Goal: Information Seeking & Learning: Learn about a topic

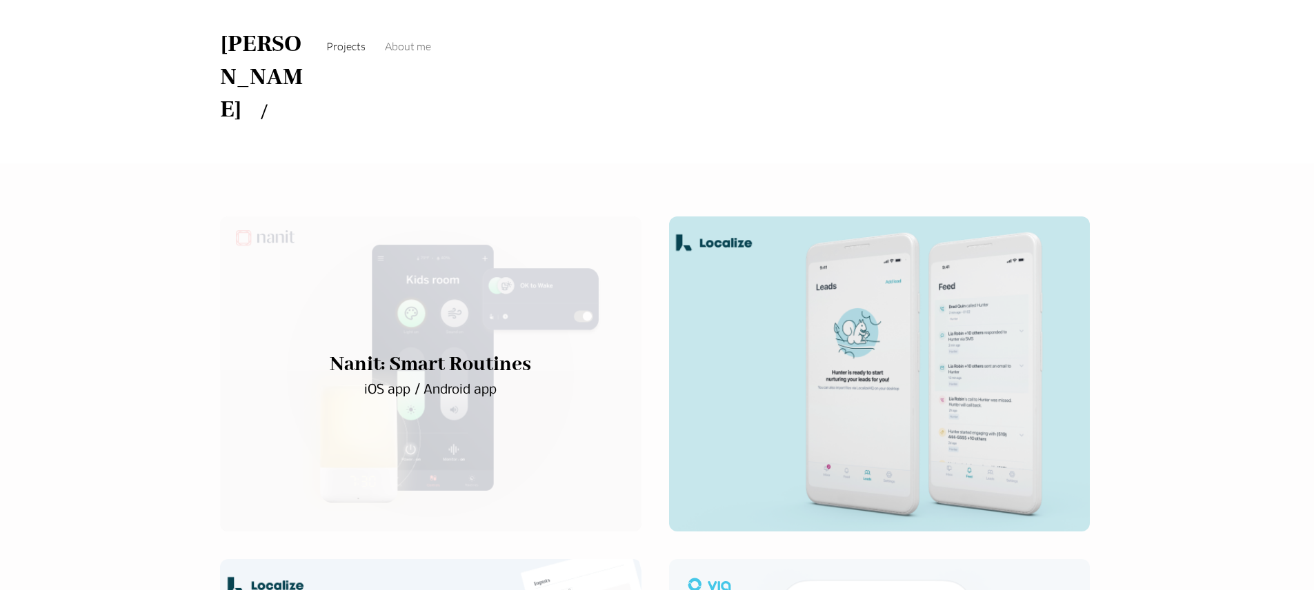
click at [454, 338] on div "main content" at bounding box center [430, 375] width 421 height 316
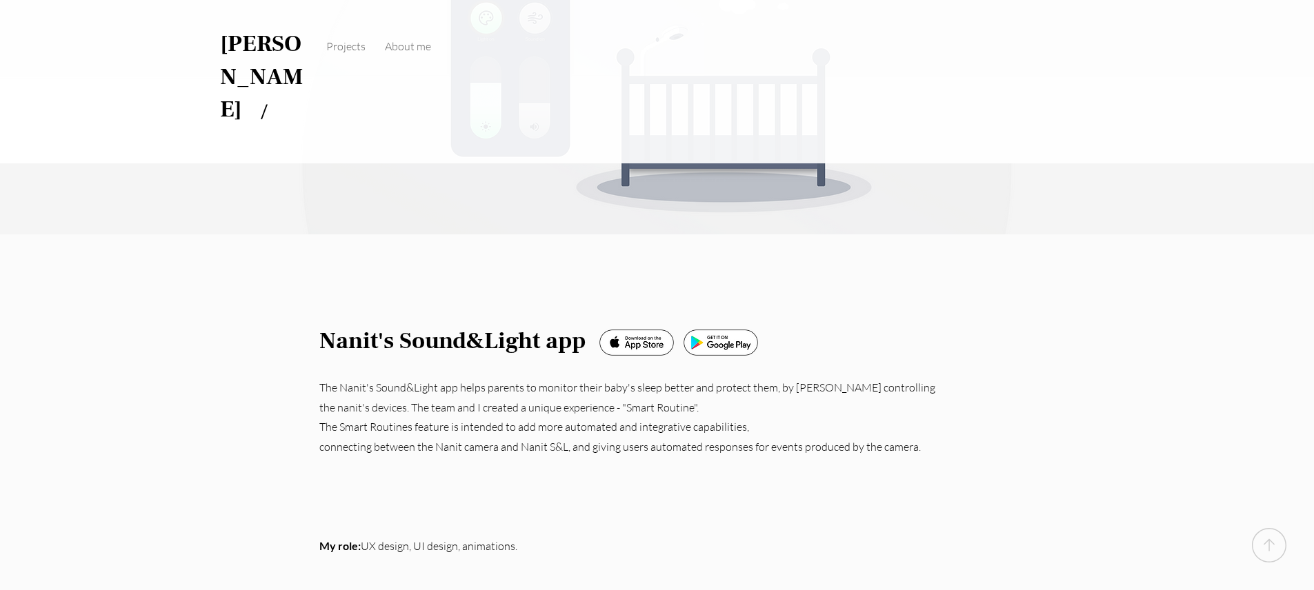
scroll to position [283, 0]
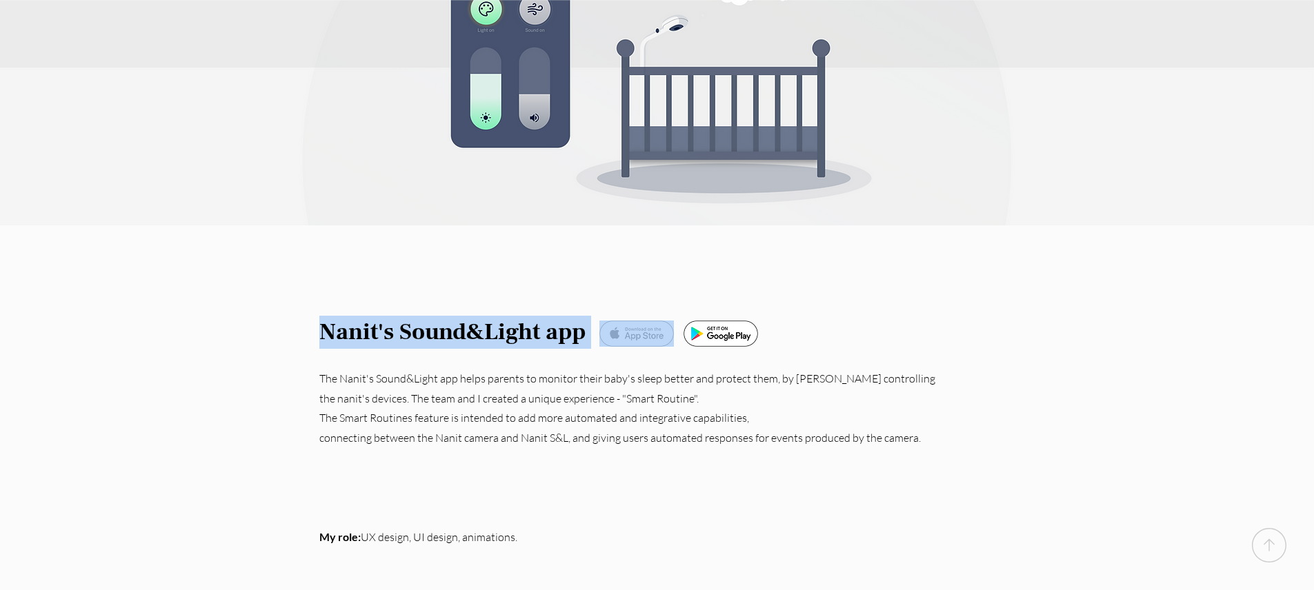
drag, startPoint x: 321, startPoint y: 272, endPoint x: 632, endPoint y: 269, distance: 311.1
click at [632, 269] on div "Nanit's Sound&Light app The Nanit's Sound&Light app helps parents to monitor th…" at bounding box center [657, 409] width 1314 height 366
click at [653, 321] on img at bounding box center [636, 334] width 74 height 26
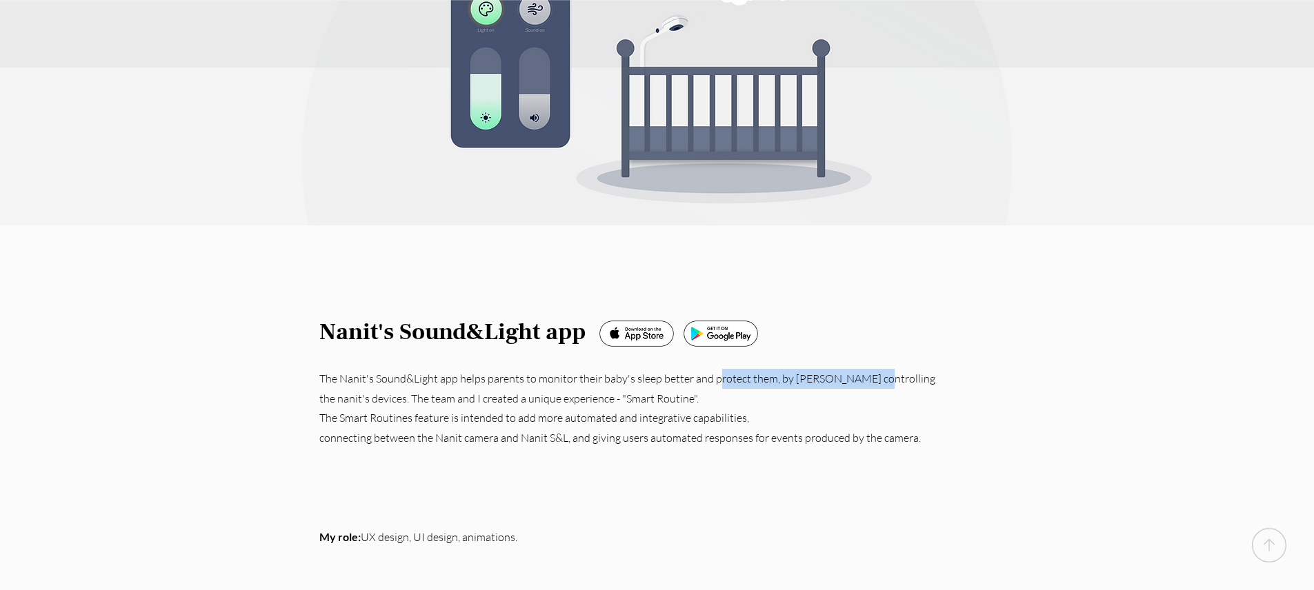
drag, startPoint x: 717, startPoint y: 314, endPoint x: 865, endPoint y: 318, distance: 148.4
click at [864, 369] on p "The Nanit's Sound&Light app helps parents to monitor their baby's sleep better …" at bounding box center [627, 389] width 617 height 40
click at [865, 369] on p "The Nanit's Sound&Light app helps parents to monitor their baby's sleep better …" at bounding box center [627, 389] width 617 height 40
drag, startPoint x: 364, startPoint y: 335, endPoint x: 470, endPoint y: 339, distance: 106.3
click at [470, 369] on p "The Nanit's Sound&Light app helps parents to monitor their baby's sleep better …" at bounding box center [627, 389] width 617 height 40
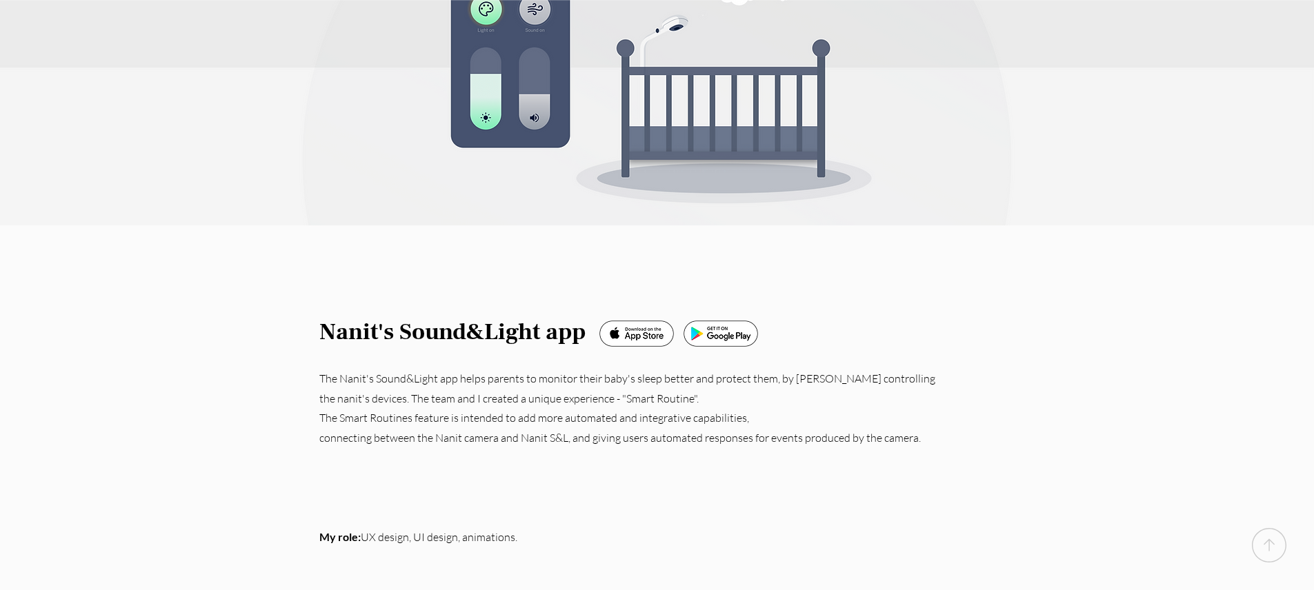
click at [495, 369] on p "The Nanit's Sound&Light app helps parents to monitor their baby's sleep better …" at bounding box center [627, 389] width 617 height 40
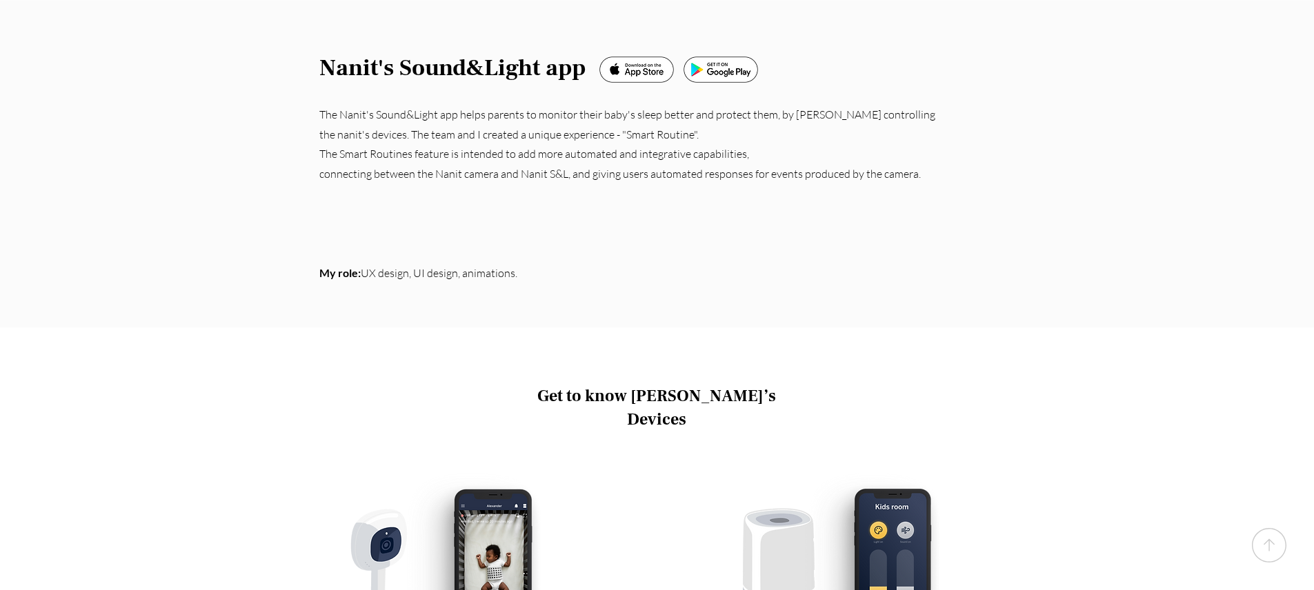
scroll to position [618, 0]
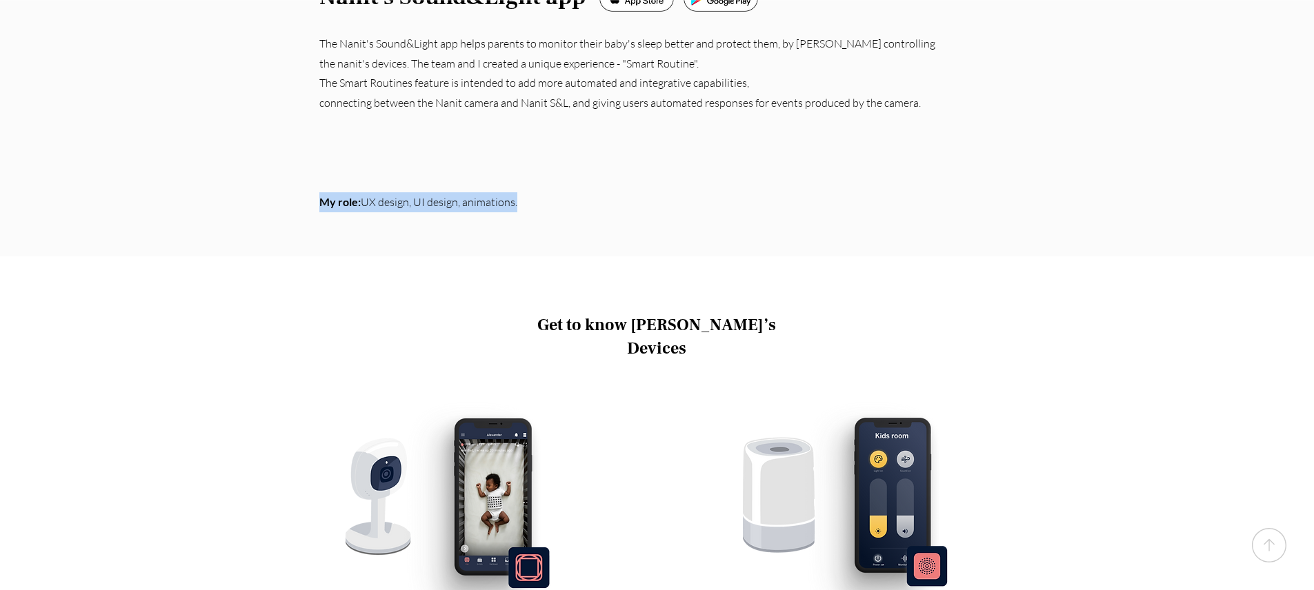
drag, startPoint x: 337, startPoint y: 130, endPoint x: 546, endPoint y: 135, distance: 209.1
click at [546, 192] on p "My role: UX design, UI design, animations." at bounding box center [627, 202] width 617 height 20
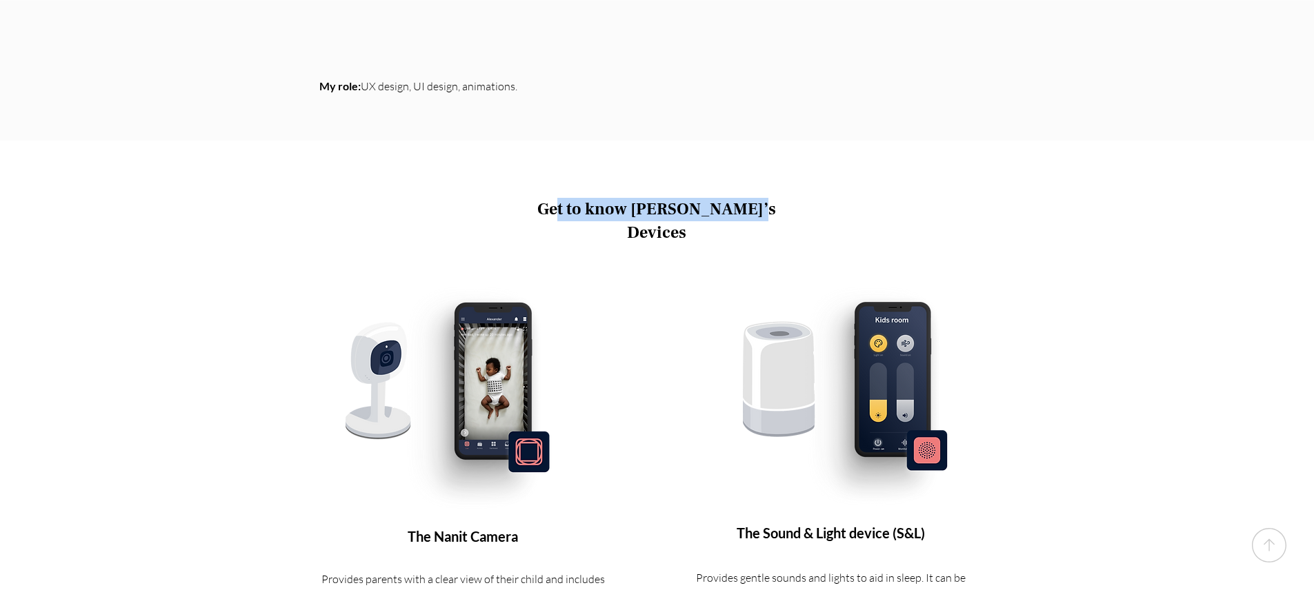
drag, startPoint x: 570, startPoint y: 142, endPoint x: 751, endPoint y: 140, distance: 181.4
click at [751, 199] on span "Get to know Nanit’s Devices" at bounding box center [656, 221] width 239 height 45
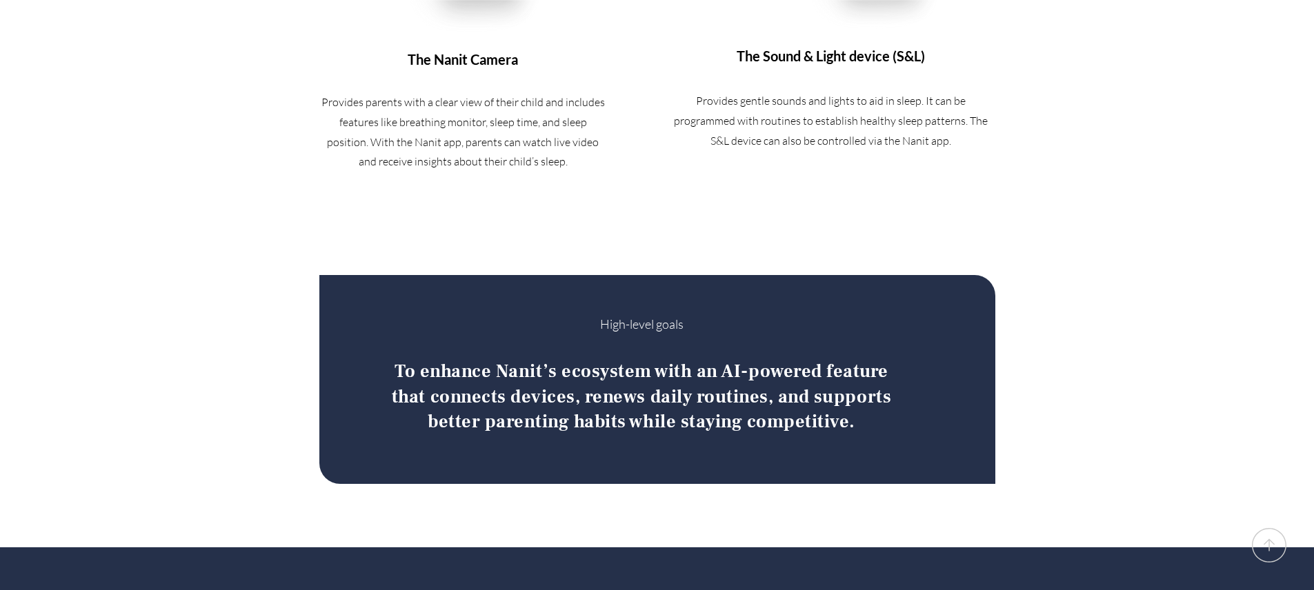
scroll to position [1272, 0]
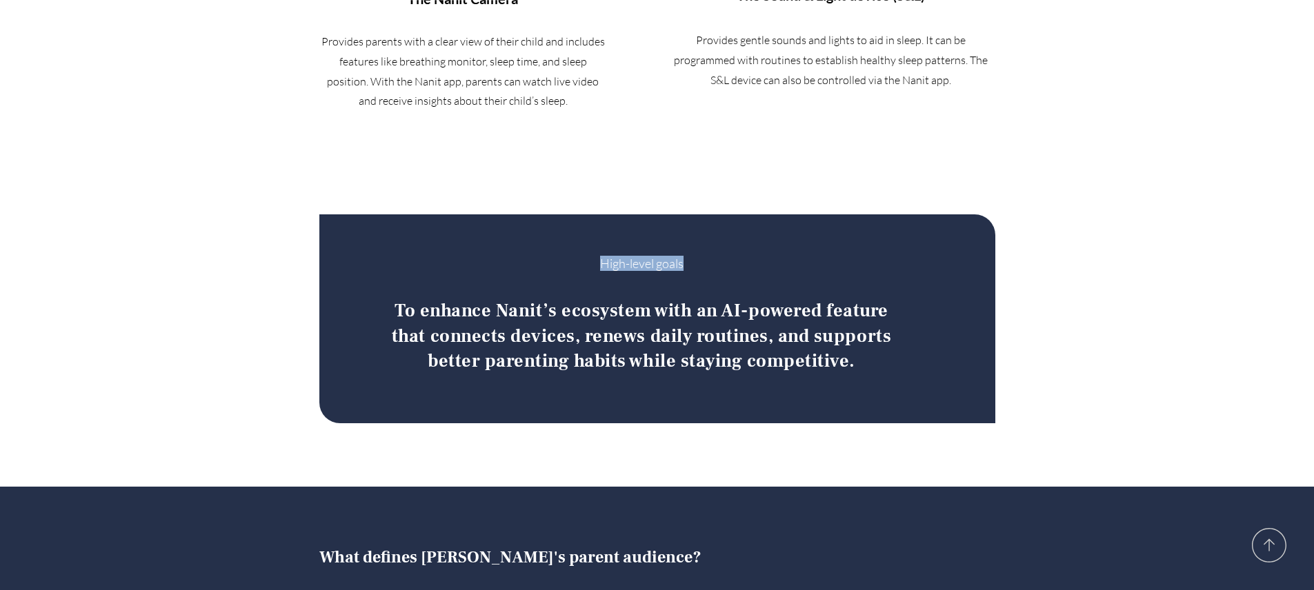
drag, startPoint x: 598, startPoint y: 175, endPoint x: 684, endPoint y: 181, distance: 85.7
click at [684, 256] on p "High-level goals" at bounding box center [642, 263] width 214 height 15
click at [419, 299] on span "To enhance Nanit’s ecosystem with an AI-powered feature that connects devices, …" at bounding box center [641, 336] width 499 height 74
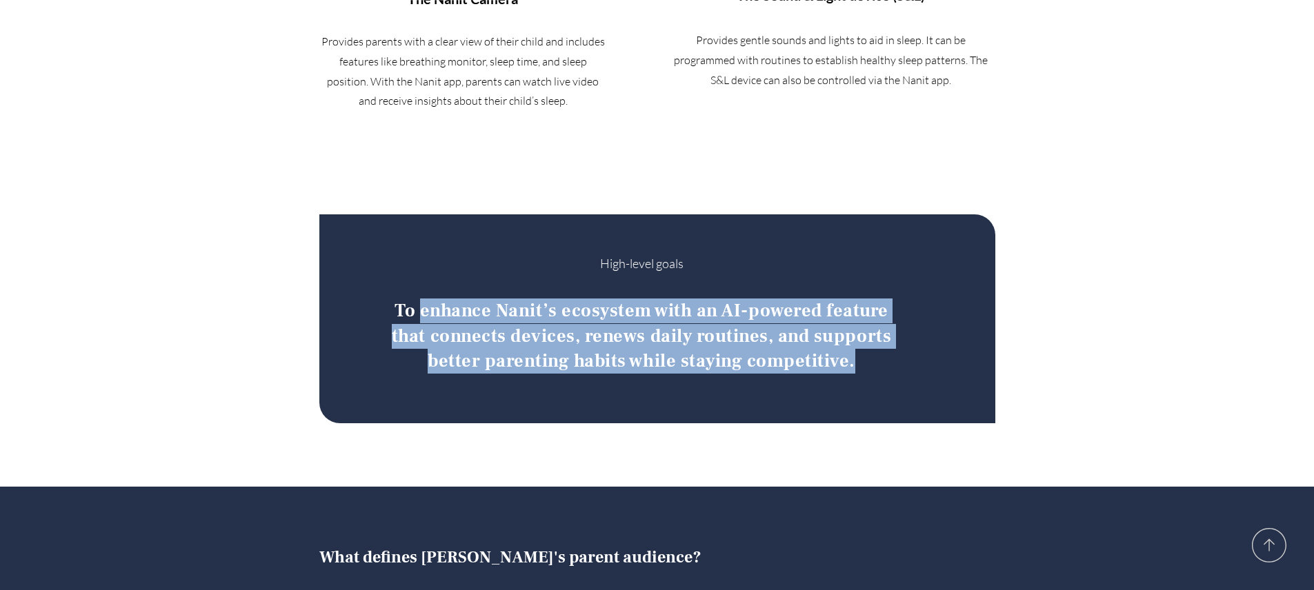
drag, startPoint x: 445, startPoint y: 219, endPoint x: 856, endPoint y: 275, distance: 414.8
click at [856, 299] on h3 "To enhance Nanit’s ecosystem with an AI-powered feature that connects devices, …" at bounding box center [641, 336] width 521 height 75
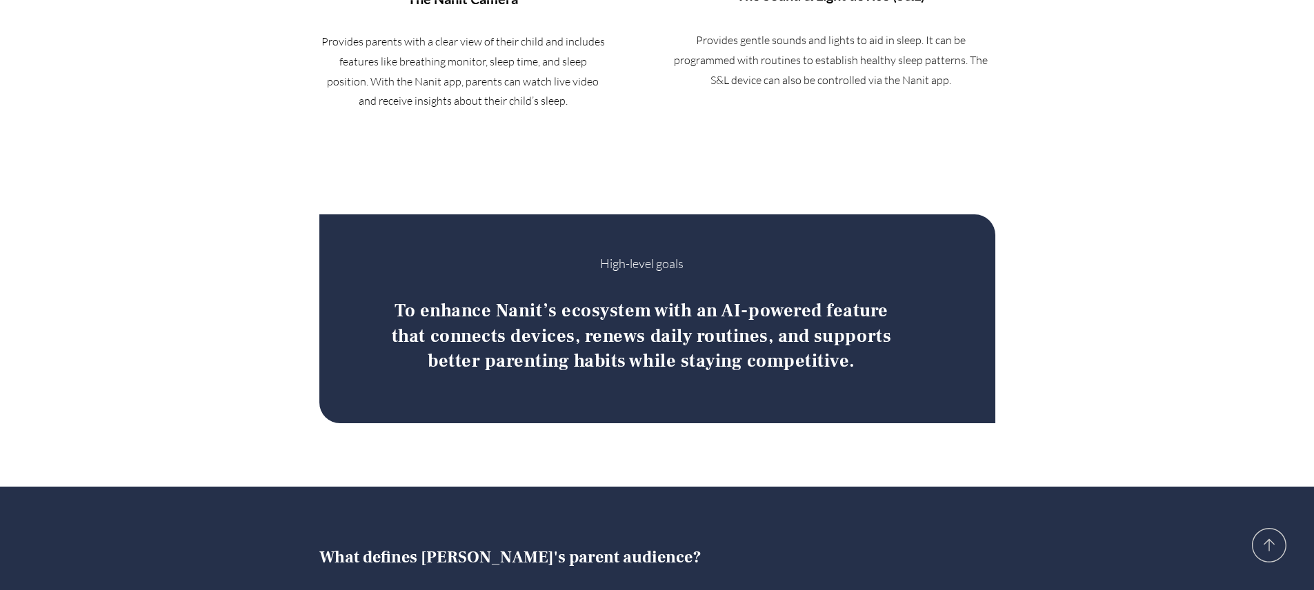
scroll to position [1626, 0]
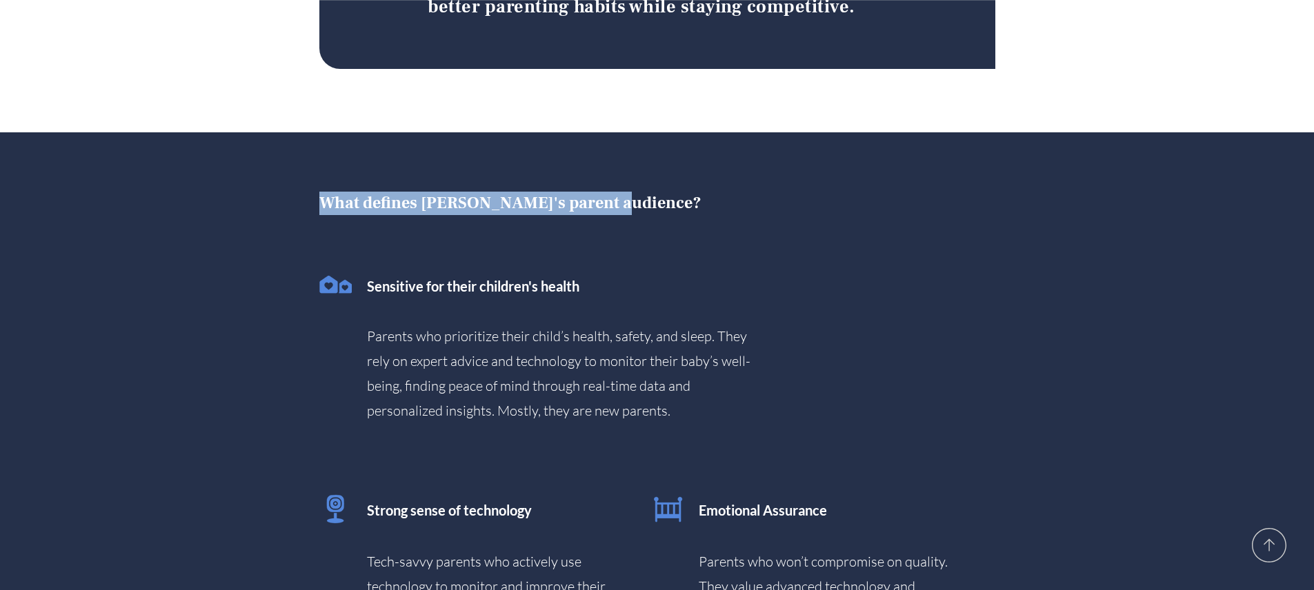
drag, startPoint x: 339, startPoint y: 111, endPoint x: 622, endPoint y: 117, distance: 282.9
click at [622, 192] on h3 "What defines Nanit's parent audience?" at bounding box center [547, 203] width 456 height 23
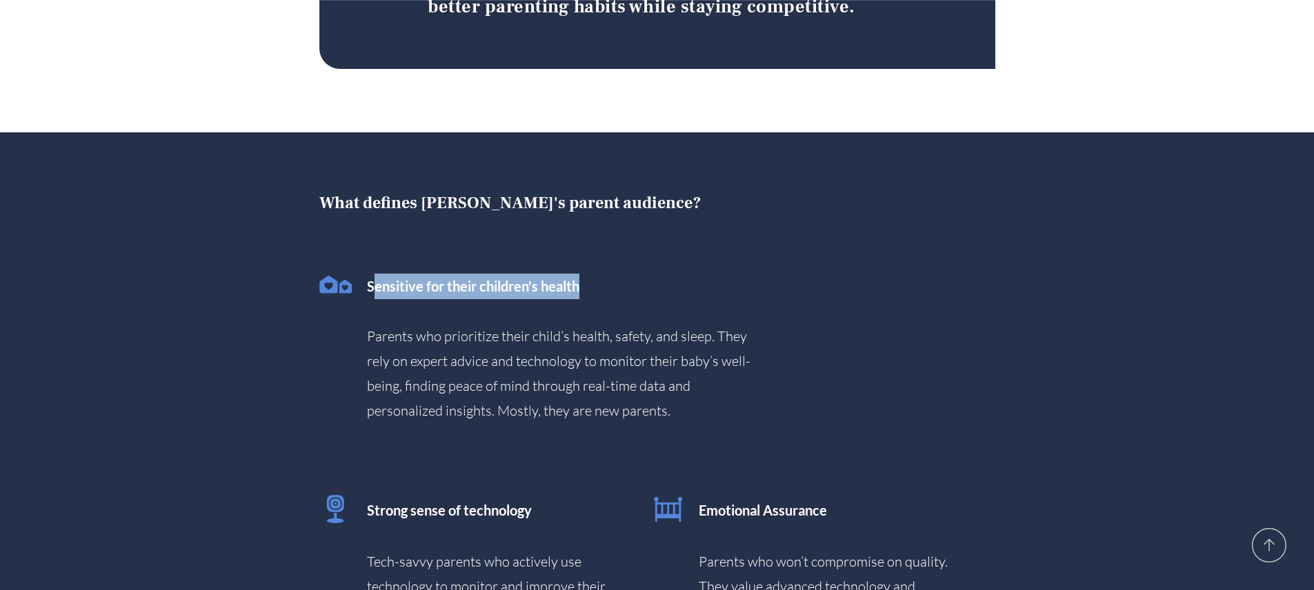
drag, startPoint x: 379, startPoint y: 198, endPoint x: 587, endPoint y: 199, distance: 208.3
click at [587, 274] on h3 "Sensitive for their children's health ​ ​ Parents who prioritize their child’s …" at bounding box center [567, 349] width 401 height 150
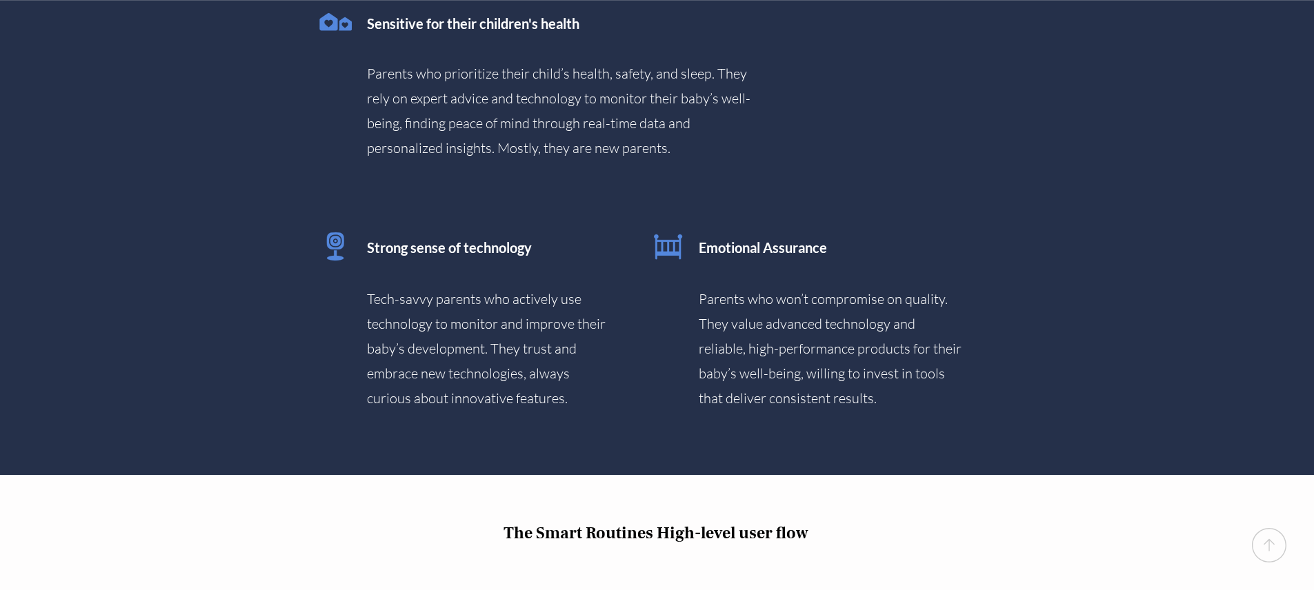
scroll to position [2068, 0]
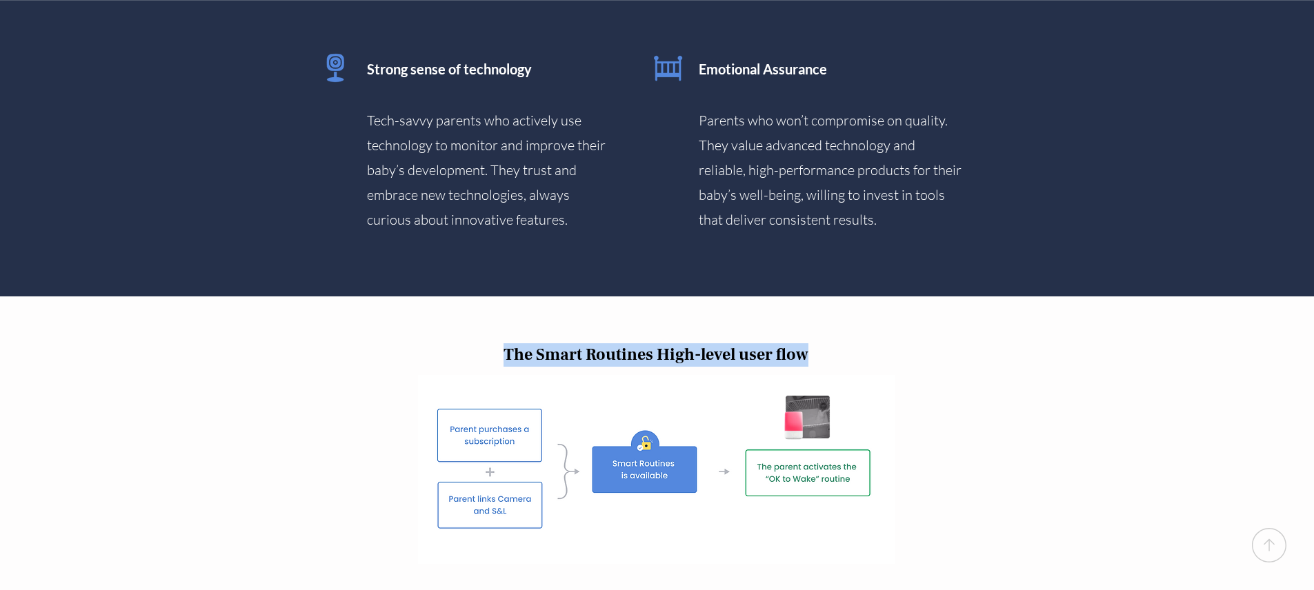
drag, startPoint x: 506, startPoint y: 263, endPoint x: 805, endPoint y: 264, distance: 299.4
click at [805, 344] on span "The Smart Routines High-level user flow" at bounding box center [656, 354] width 305 height 21
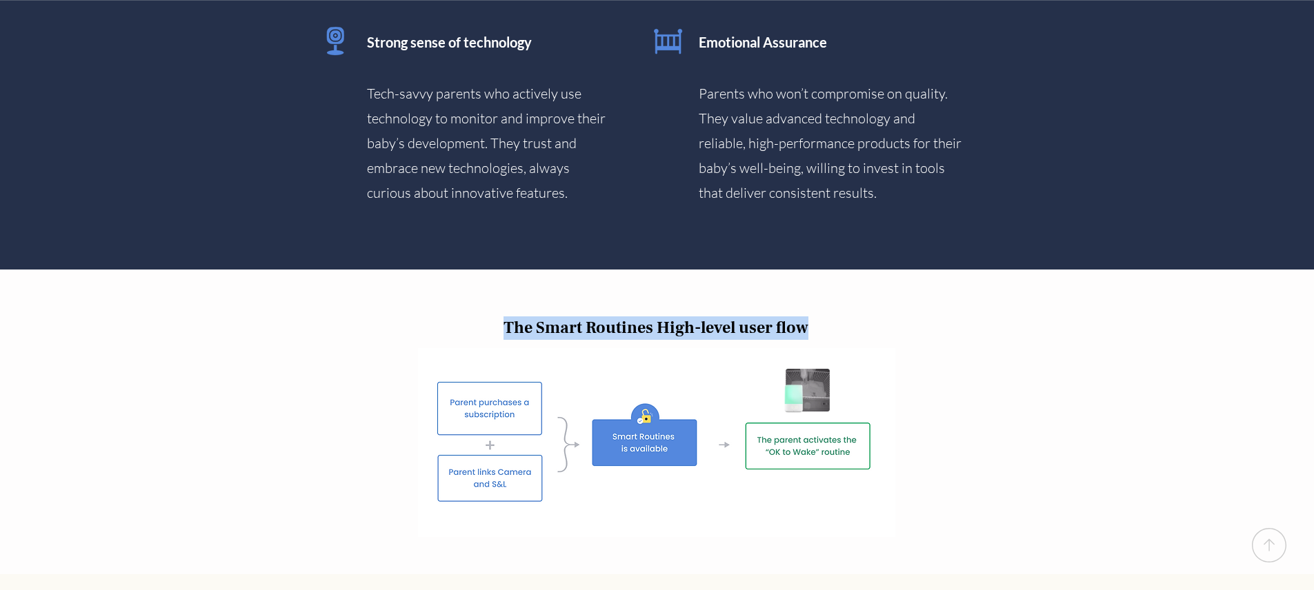
scroll to position [2296, 0]
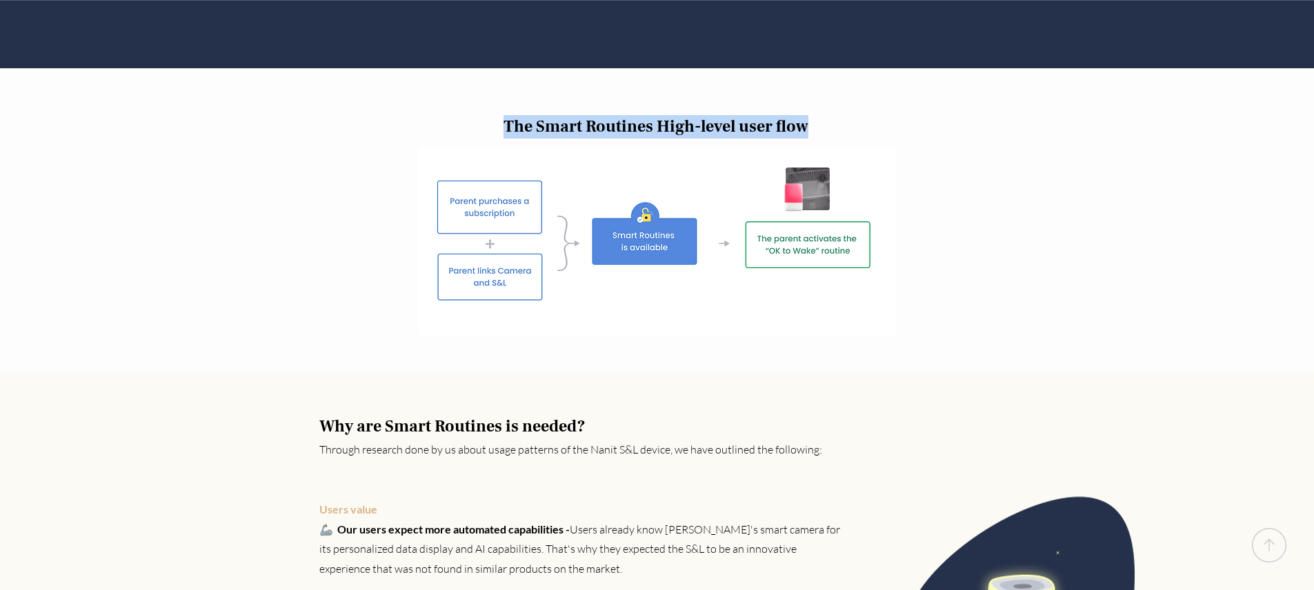
drag, startPoint x: 338, startPoint y: 335, endPoint x: 595, endPoint y: 339, distance: 256.6
click at [595, 415] on h3 "Why are Smart Routines is needed?" at bounding box center [547, 426] width 456 height 23
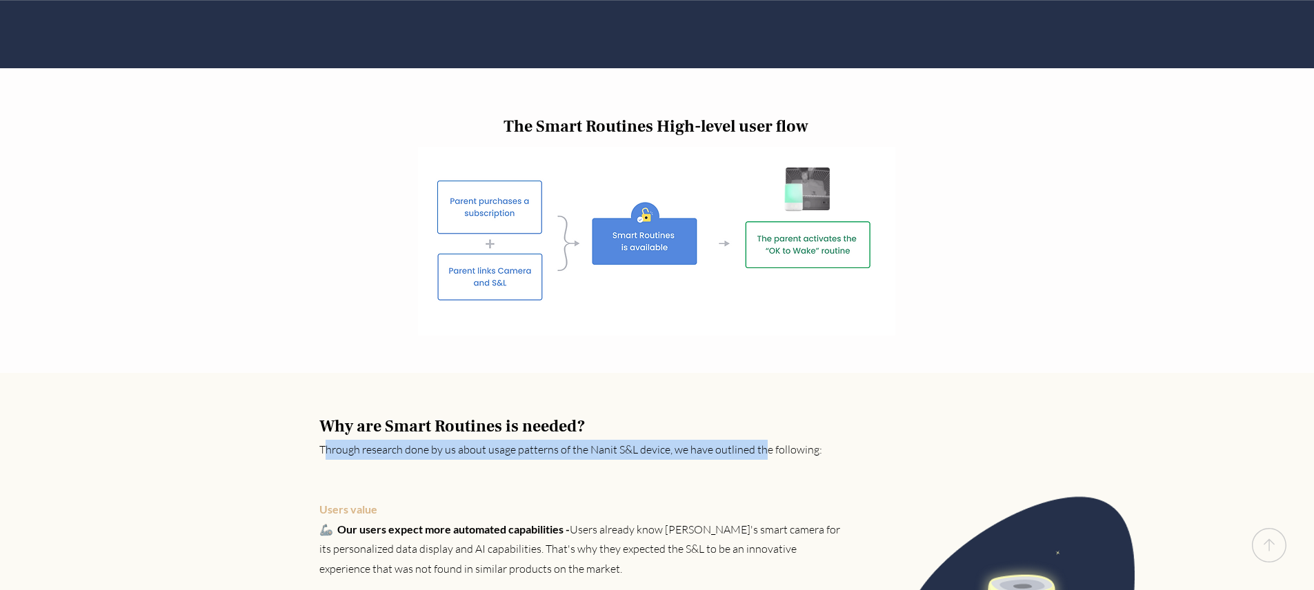
drag, startPoint x: 362, startPoint y: 359, endPoint x: 764, endPoint y: 363, distance: 401.5
click at [763, 443] on span "Through research done by us about usage patterns of the Nanit S&L device, we ha…" at bounding box center [570, 450] width 503 height 14
click at [764, 443] on span "Through research done by us about usage patterns of the Nanit S&L device, we ha…" at bounding box center [570, 450] width 503 height 14
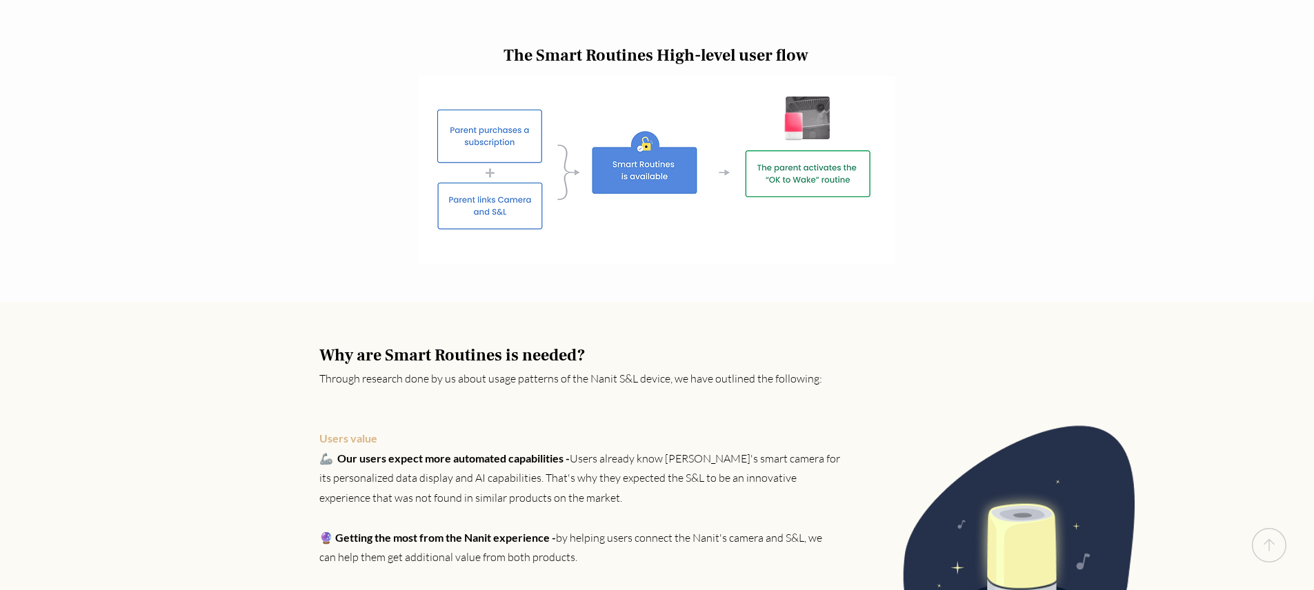
scroll to position [2438, 0]
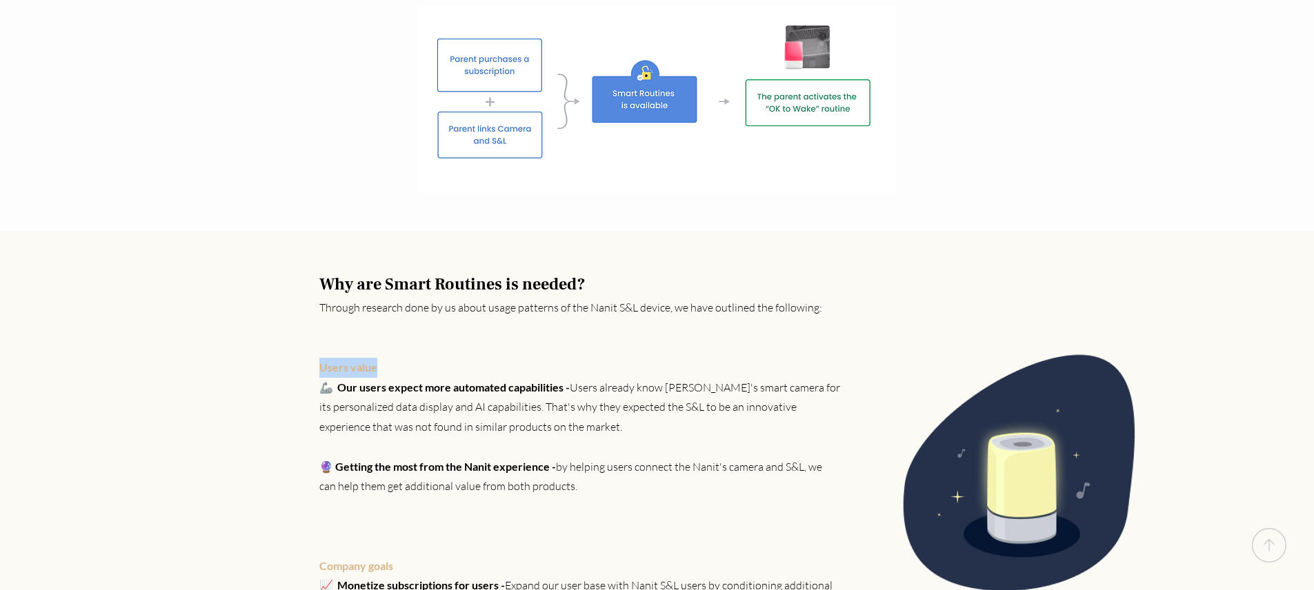
drag, startPoint x: 319, startPoint y: 278, endPoint x: 390, endPoint y: 281, distance: 71.1
click at [390, 358] on p "Users value 🦾 Our users expect more automated capabilities - Users already know…" at bounding box center [579, 397] width 521 height 79
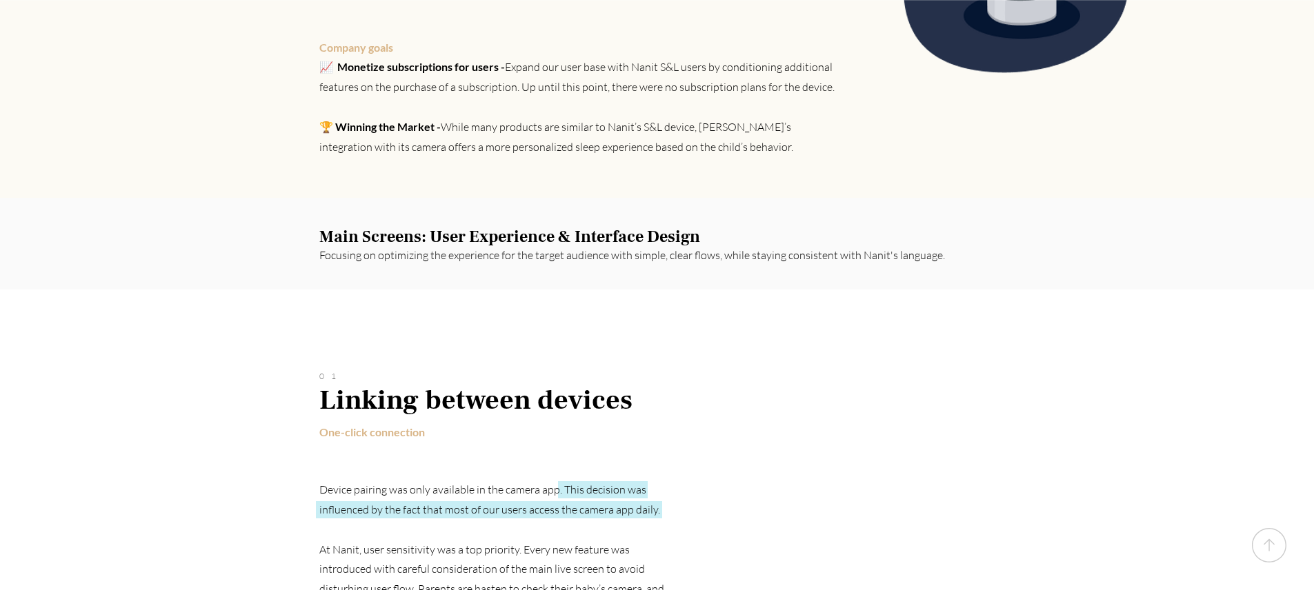
scroll to position [3022, 0]
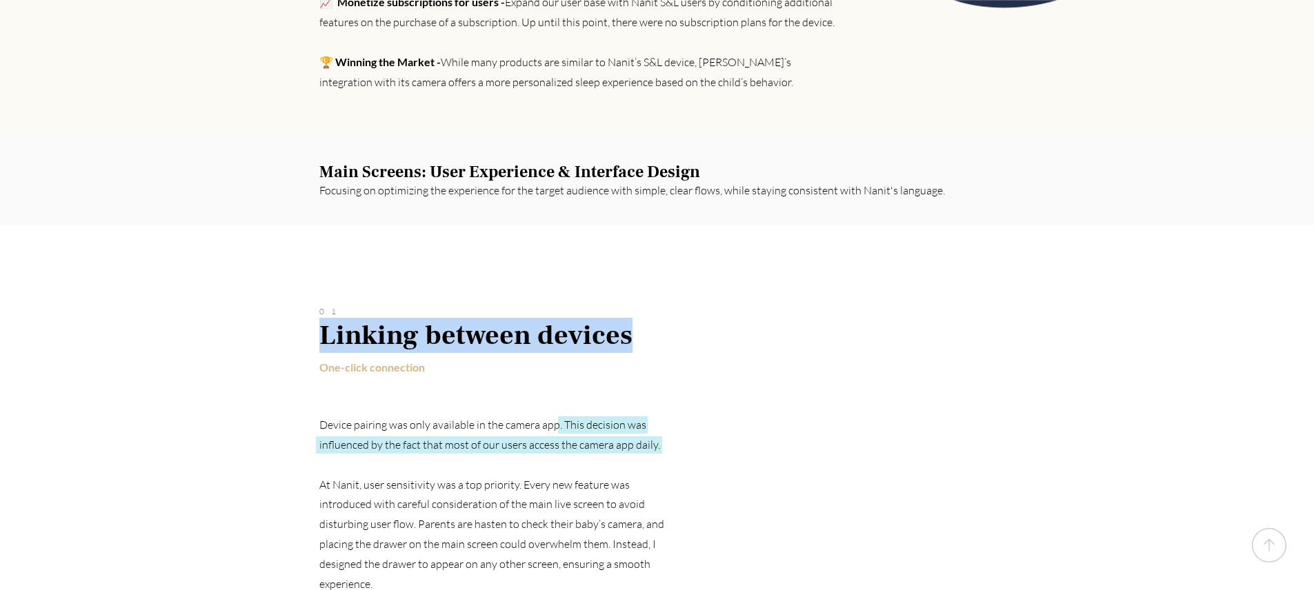
drag, startPoint x: 326, startPoint y: 241, endPoint x: 624, endPoint y: 244, distance: 298.0
click at [624, 318] on span "Linking between devices" at bounding box center [475, 335] width 313 height 35
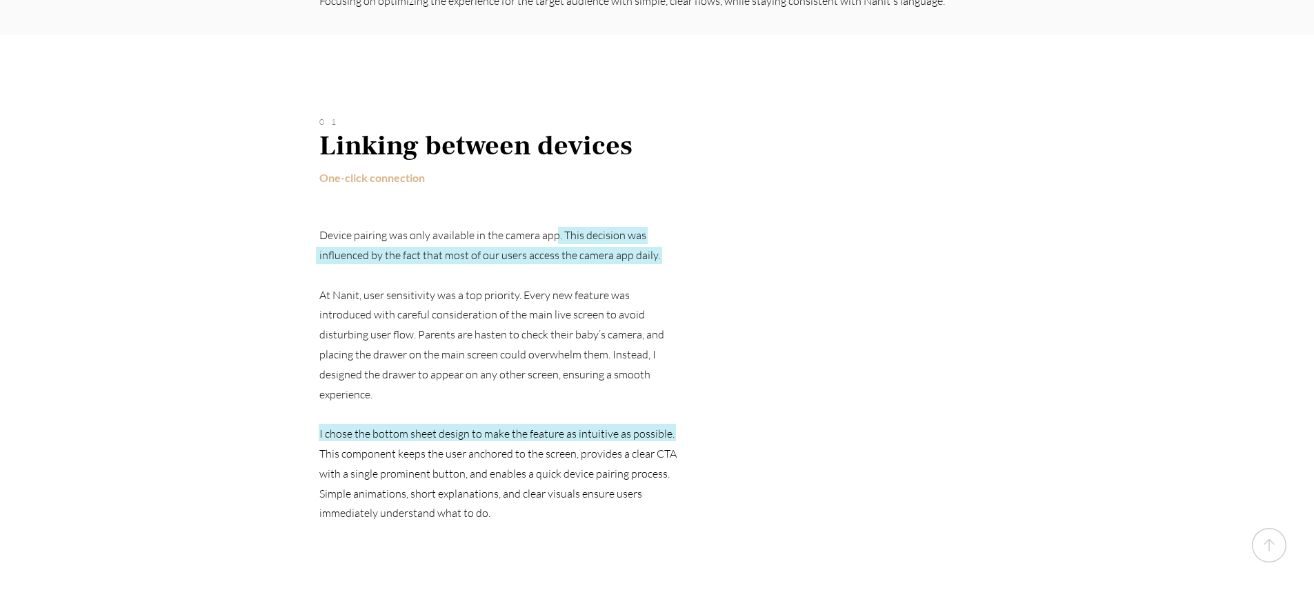
scroll to position [3423, 0]
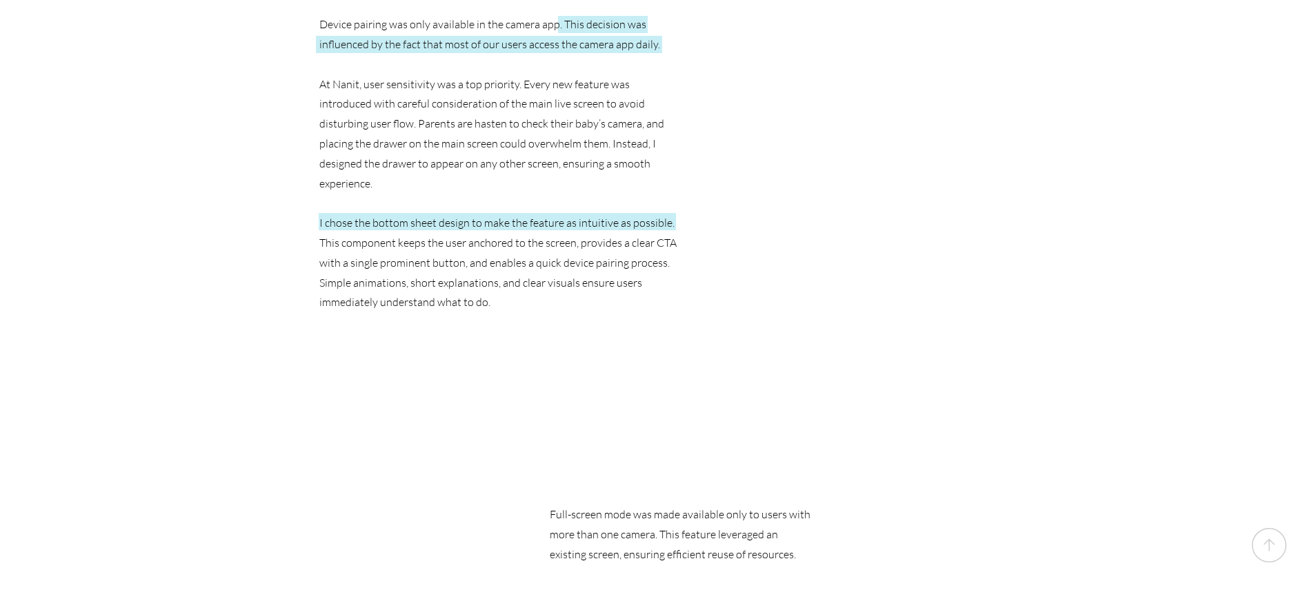
click at [375, 213] on p "I chose the bottom sheet design to make the feature as intuitive as possible. T…" at bounding box center [501, 242] width 364 height 59
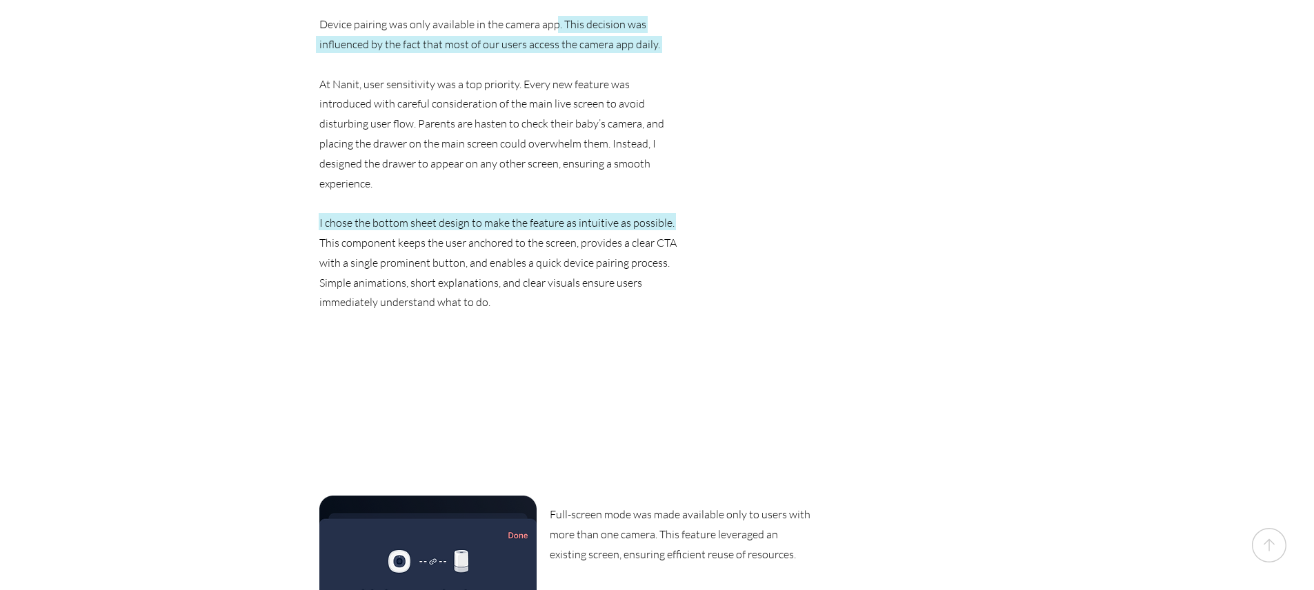
click at [360, 273] on p "Simple animations, short explanations, and clear visuals ensure users immediate…" at bounding box center [501, 293] width 364 height 40
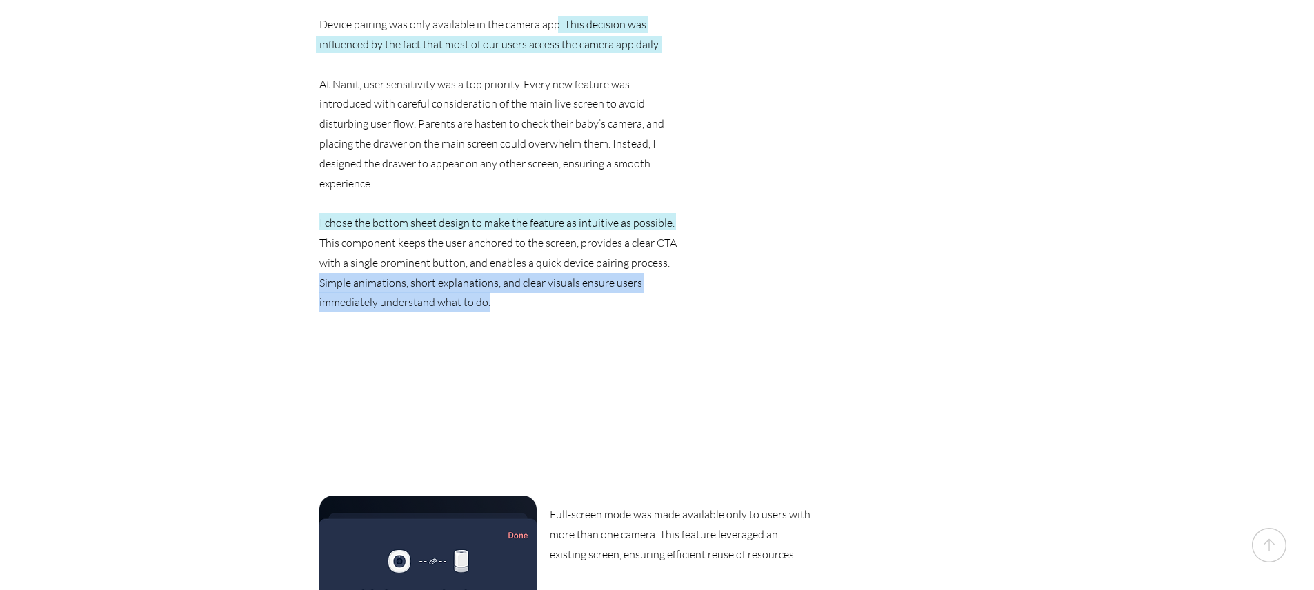
click at [360, 273] on p "Simple animations, short explanations, and clear visuals ensure users immediate…" at bounding box center [501, 293] width 364 height 40
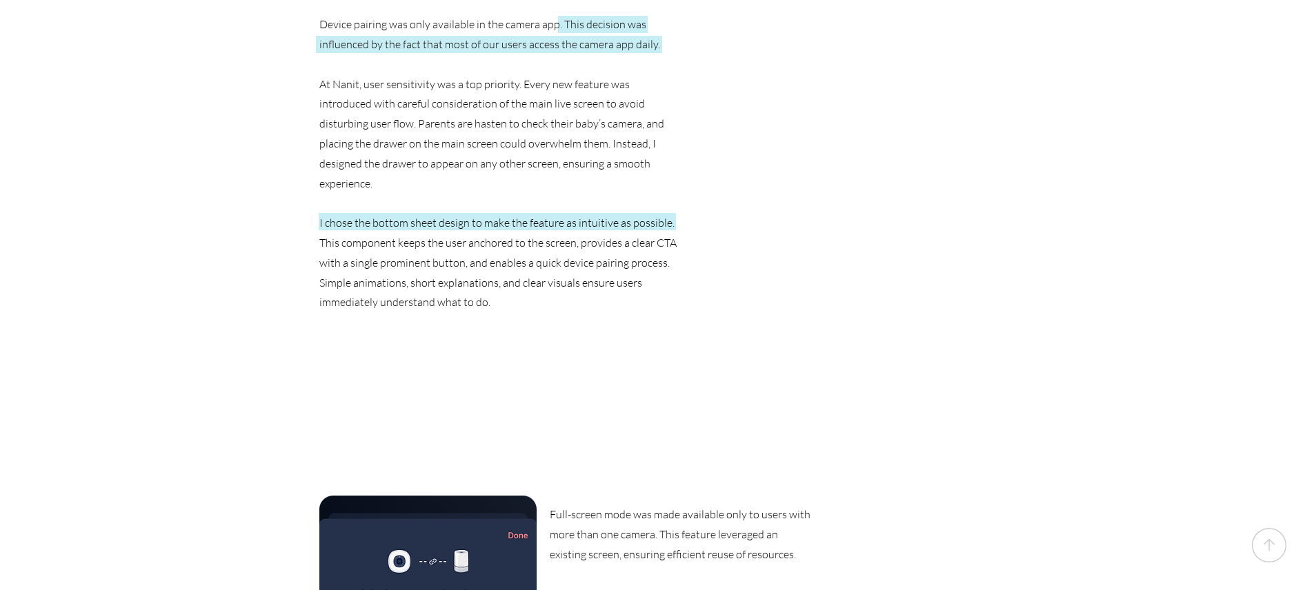
click at [326, 213] on p "I chose the bottom sheet design to make the feature as intuitive as possible. T…" at bounding box center [501, 242] width 364 height 59
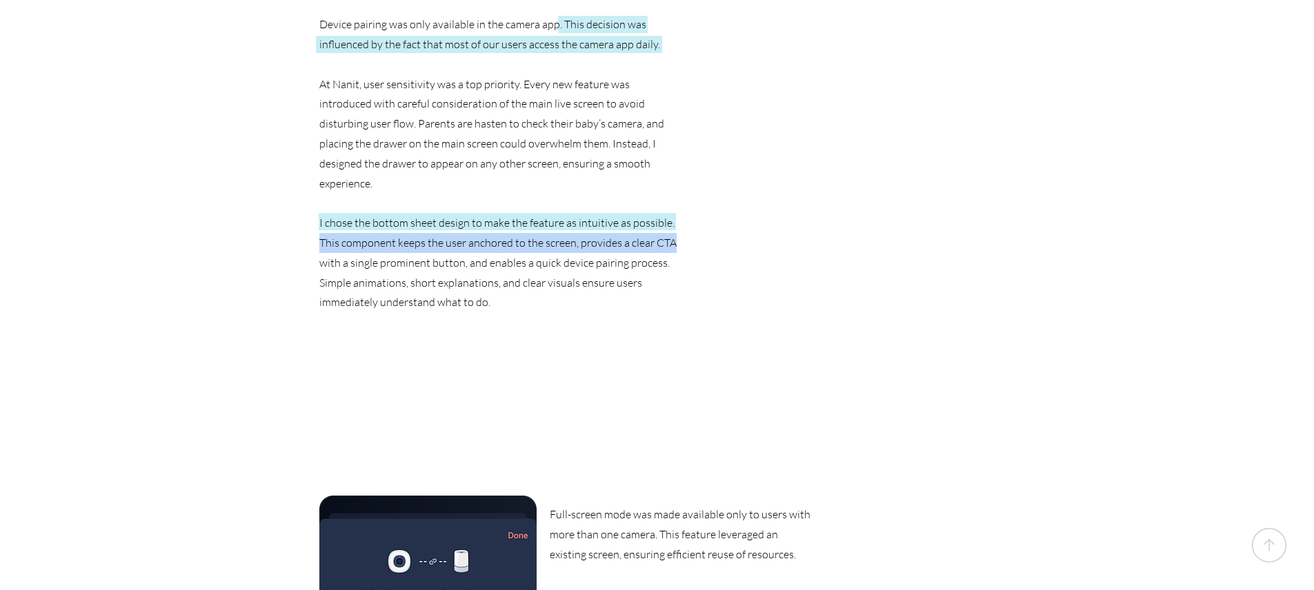
drag, startPoint x: 352, startPoint y: 133, endPoint x: 676, endPoint y: 131, distance: 324.2
click at [676, 213] on p "I chose the bottom sheet design to make the feature as intuitive as possible. T…" at bounding box center [501, 242] width 364 height 59
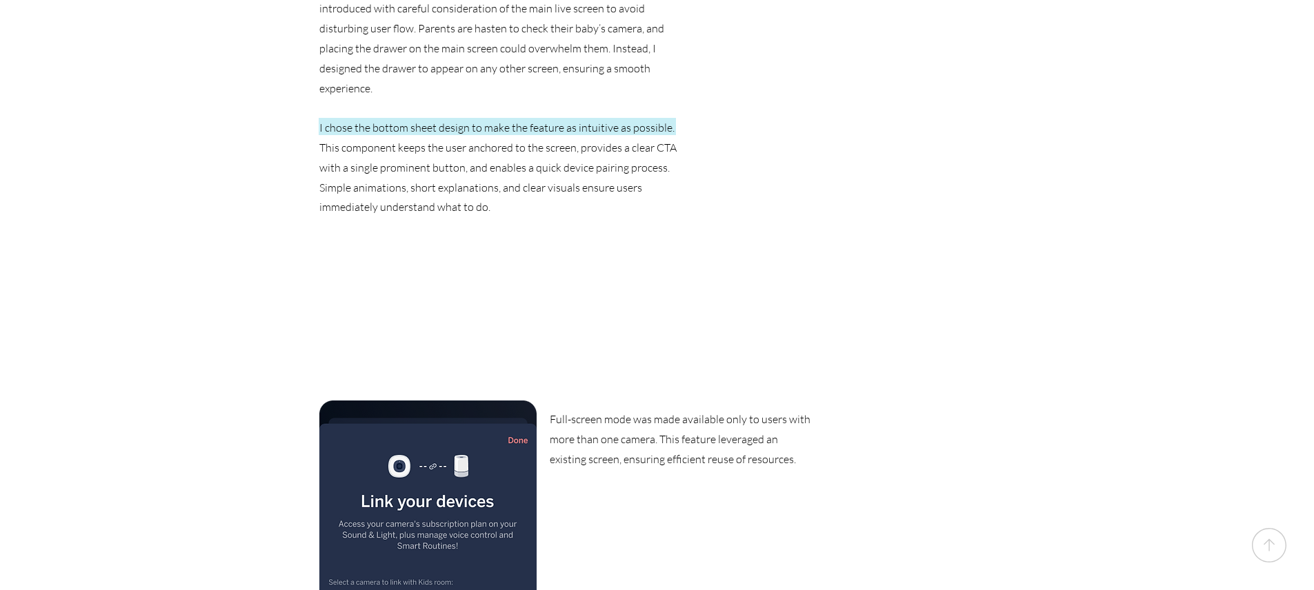
scroll to position [3659, 0]
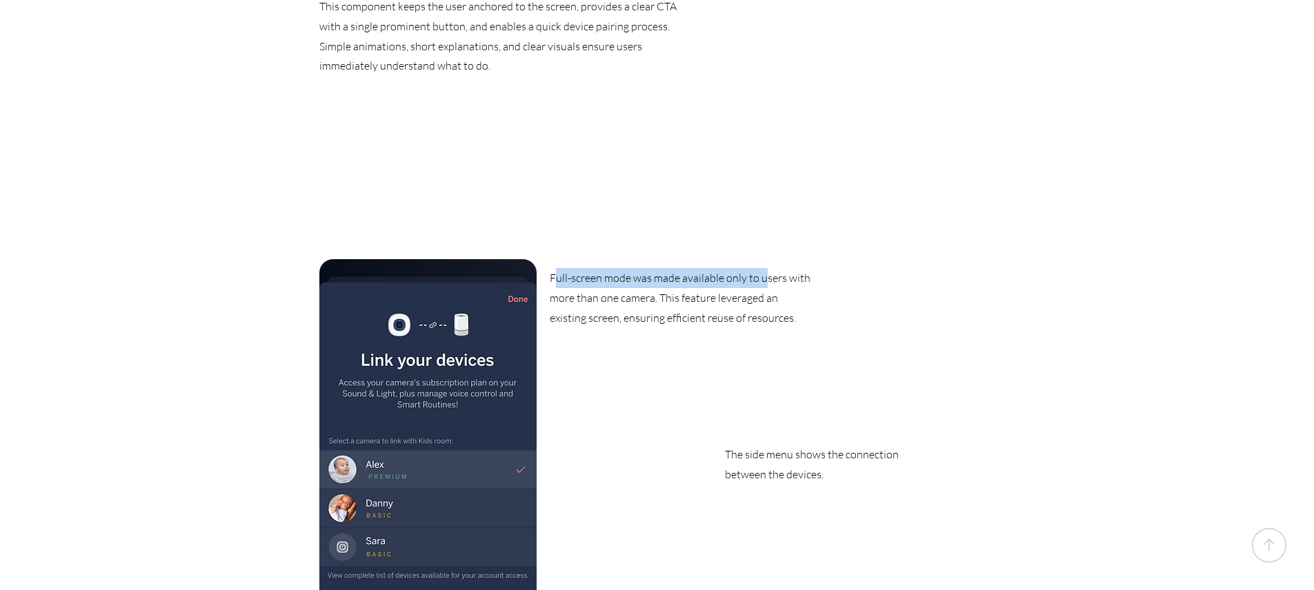
drag, startPoint x: 557, startPoint y: 187, endPoint x: 766, endPoint y: 183, distance: 208.3
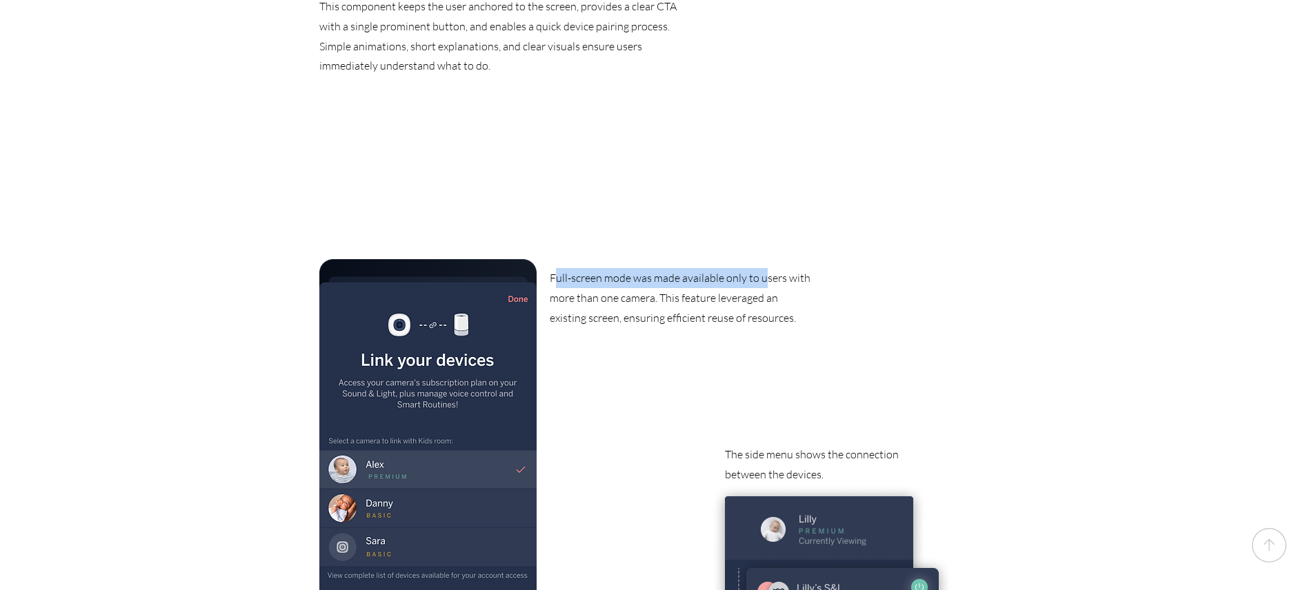
click at [766, 268] on p "Full-screen mode was made available only to users with more than one camera. Th…" at bounding box center [682, 297] width 265 height 59
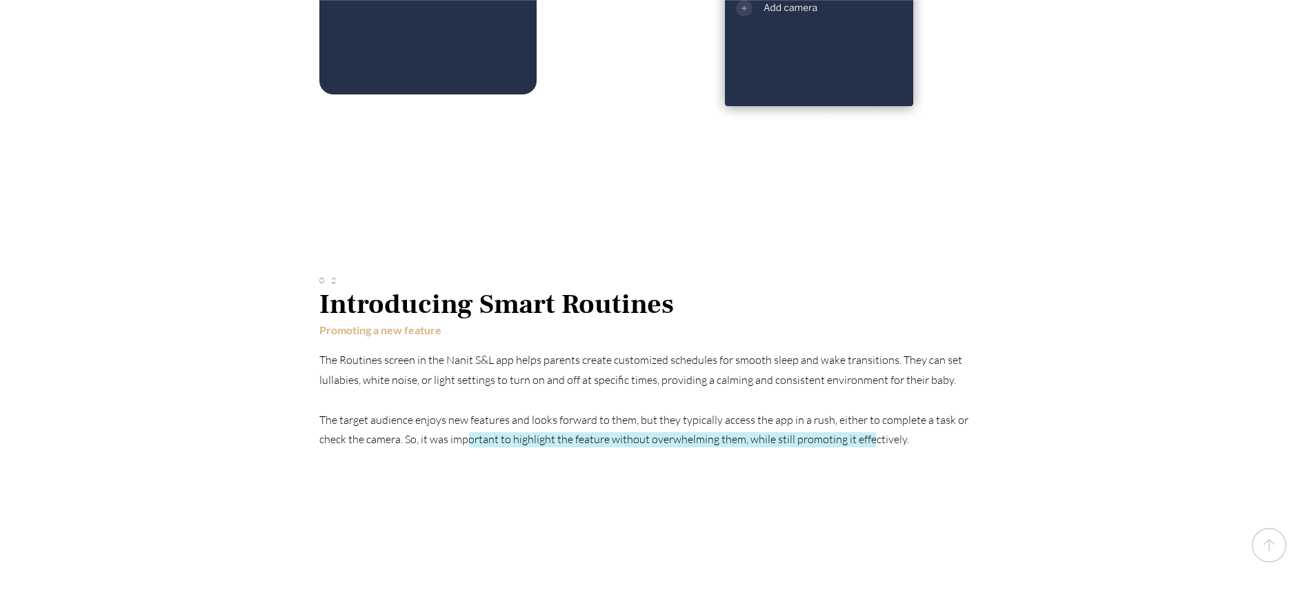
scroll to position [4345, 0]
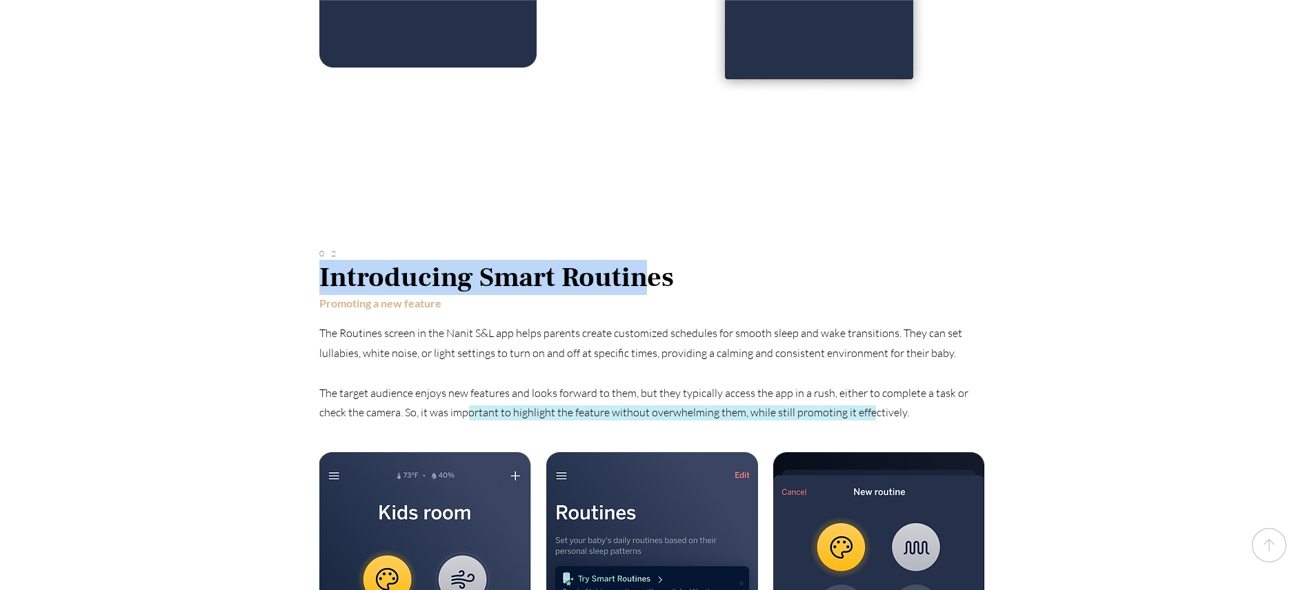
drag, startPoint x: 319, startPoint y: 183, endPoint x: 646, endPoint y: 186, distance: 327.0
click at [646, 260] on span "Introducing Smart Routines" at bounding box center [496, 277] width 355 height 35
drag, startPoint x: 645, startPoint y: 188, endPoint x: 532, endPoint y: 220, distance: 117.5
click at [645, 260] on span "Introducing Smart Routines" at bounding box center [496, 277] width 355 height 35
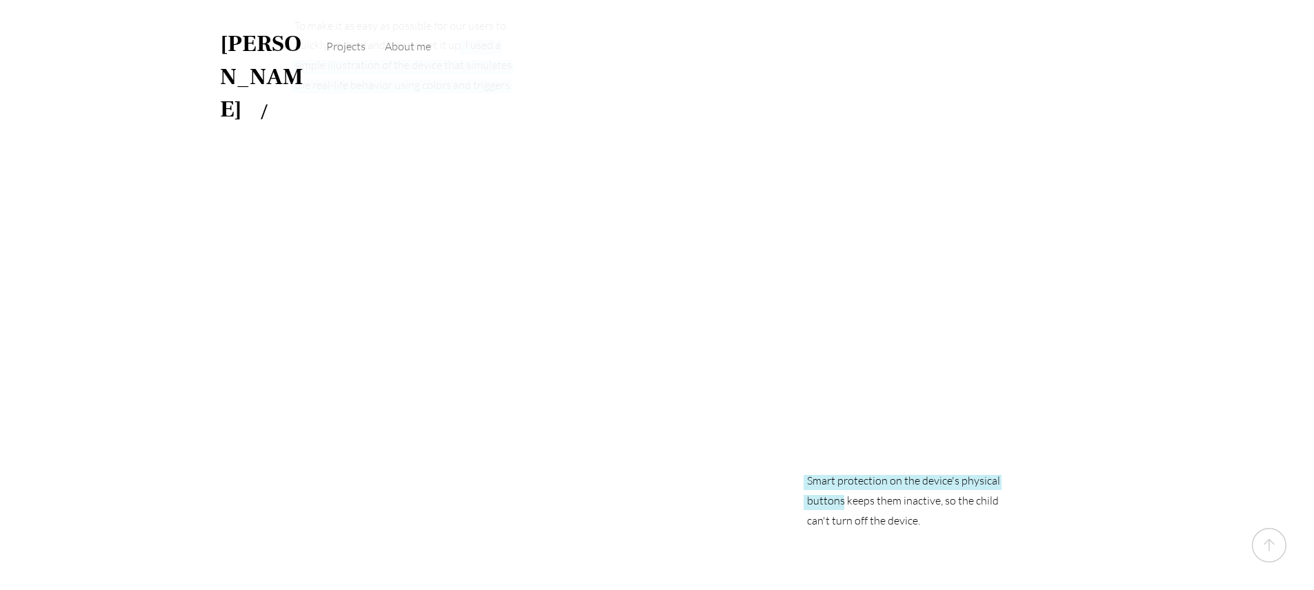
scroll to position [5257, 0]
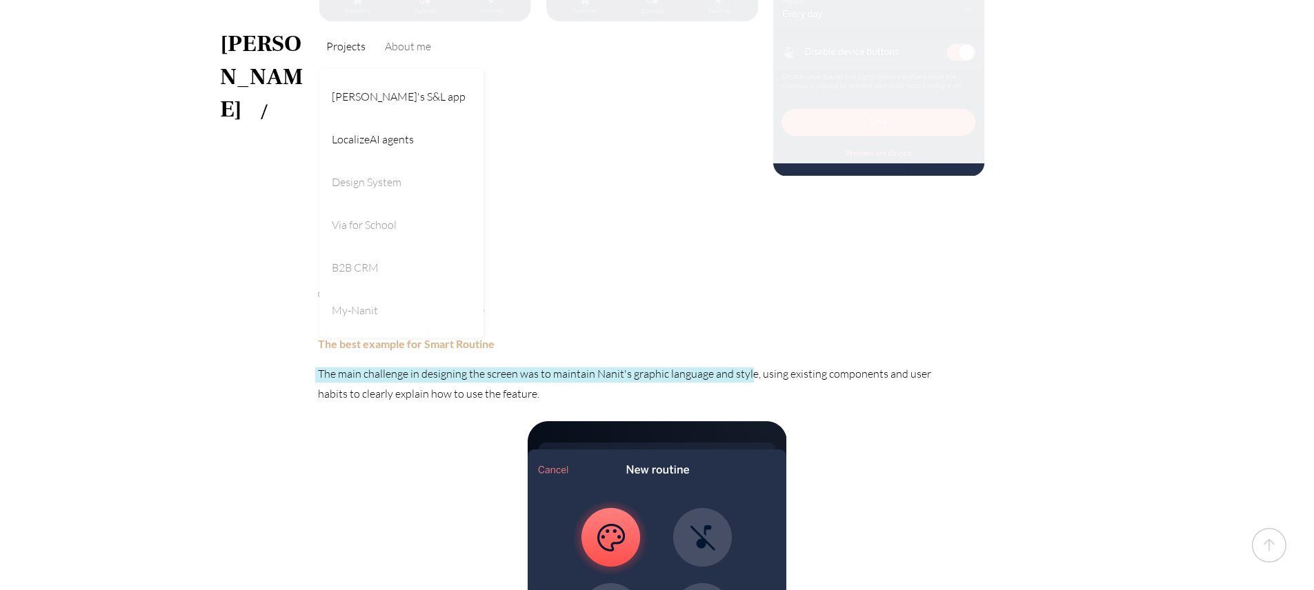
click at [364, 137] on span "LocalizeAI agents" at bounding box center [373, 139] width 82 height 14
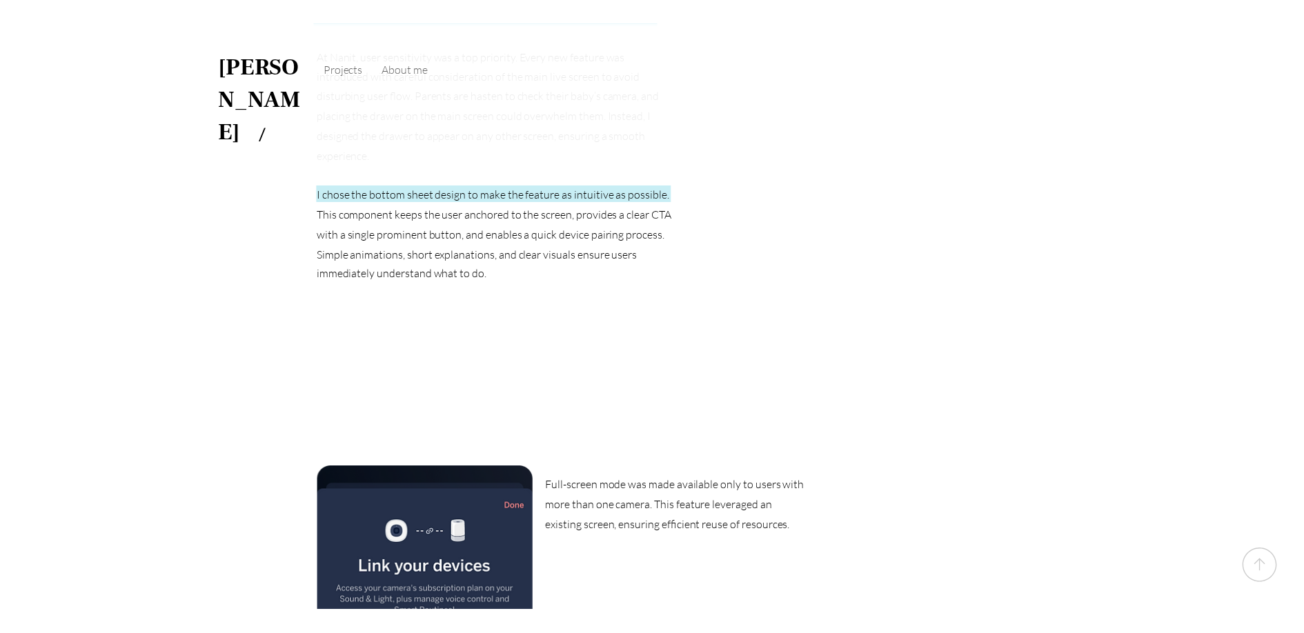
scroll to position [3252, 0]
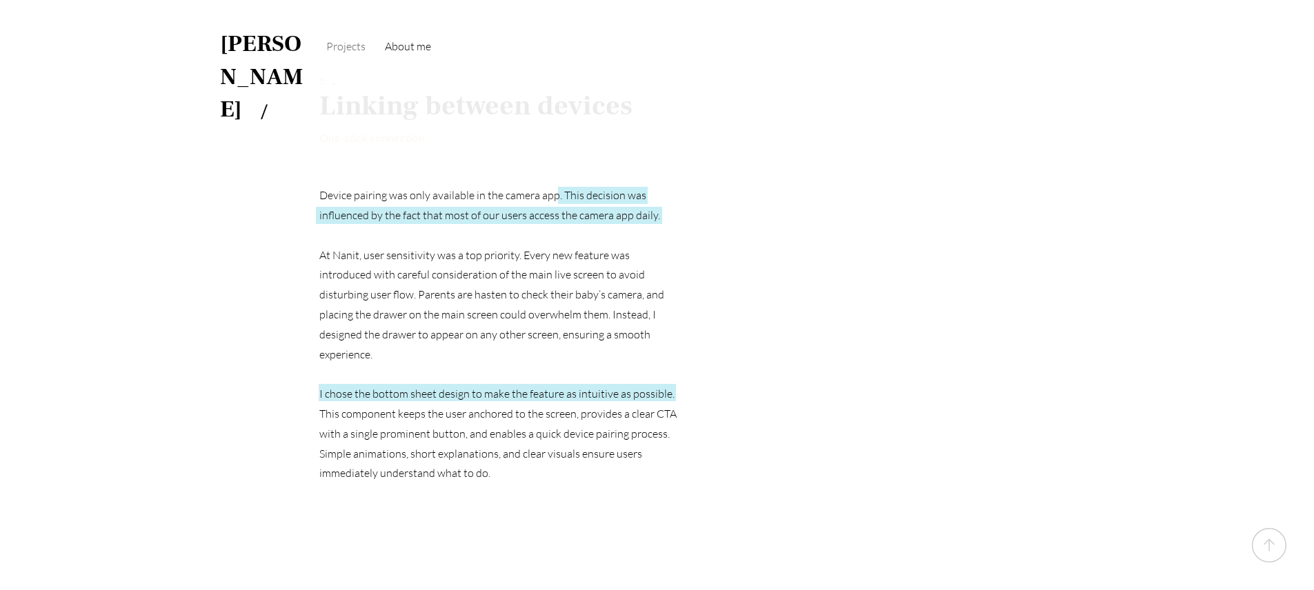
click at [413, 46] on span "About me" at bounding box center [408, 46] width 46 height 14
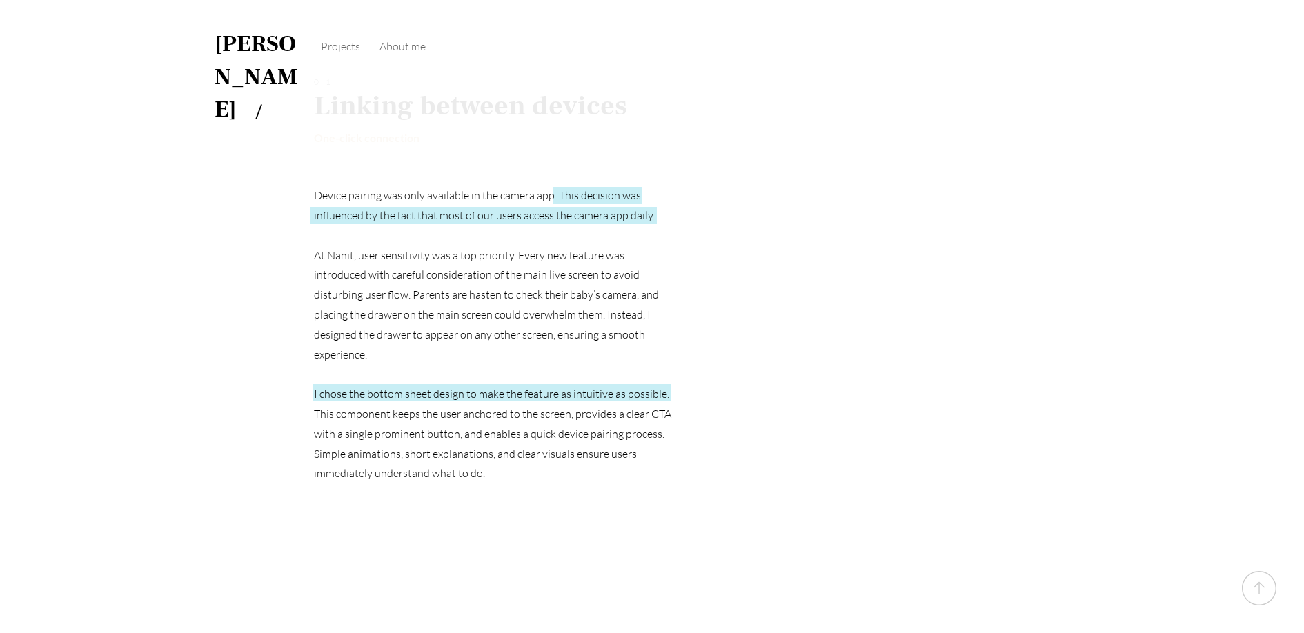
scroll to position [2980, 0]
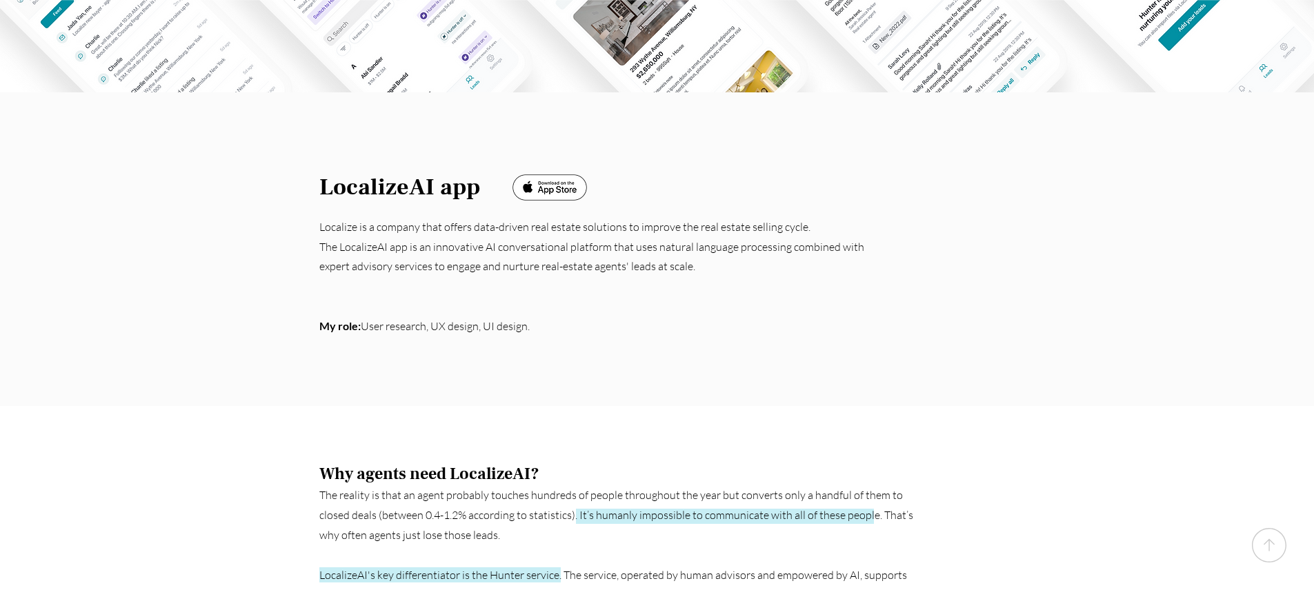
scroll to position [399, 0]
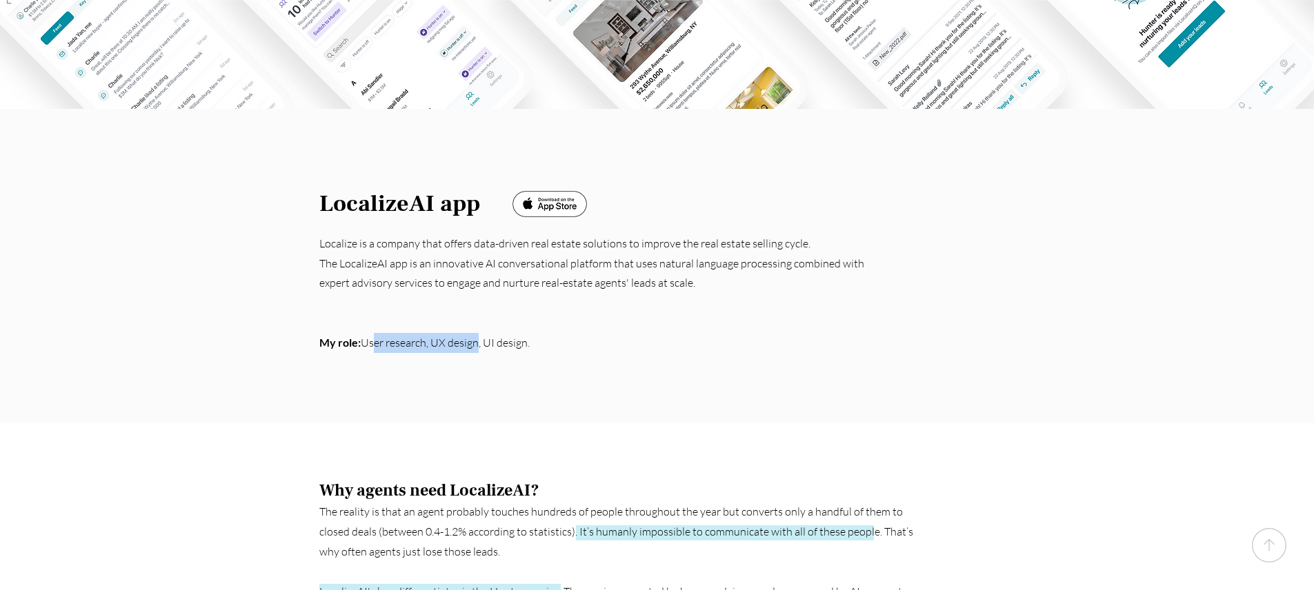
drag, startPoint x: 426, startPoint y: 275, endPoint x: 481, endPoint y: 275, distance: 55.9
click at [481, 333] on p "My role: User research, UX design, UI design." at bounding box center [599, 343] width 560 height 20
click at [490, 333] on p "My role: User research, UX design, UI design." at bounding box center [599, 343] width 560 height 20
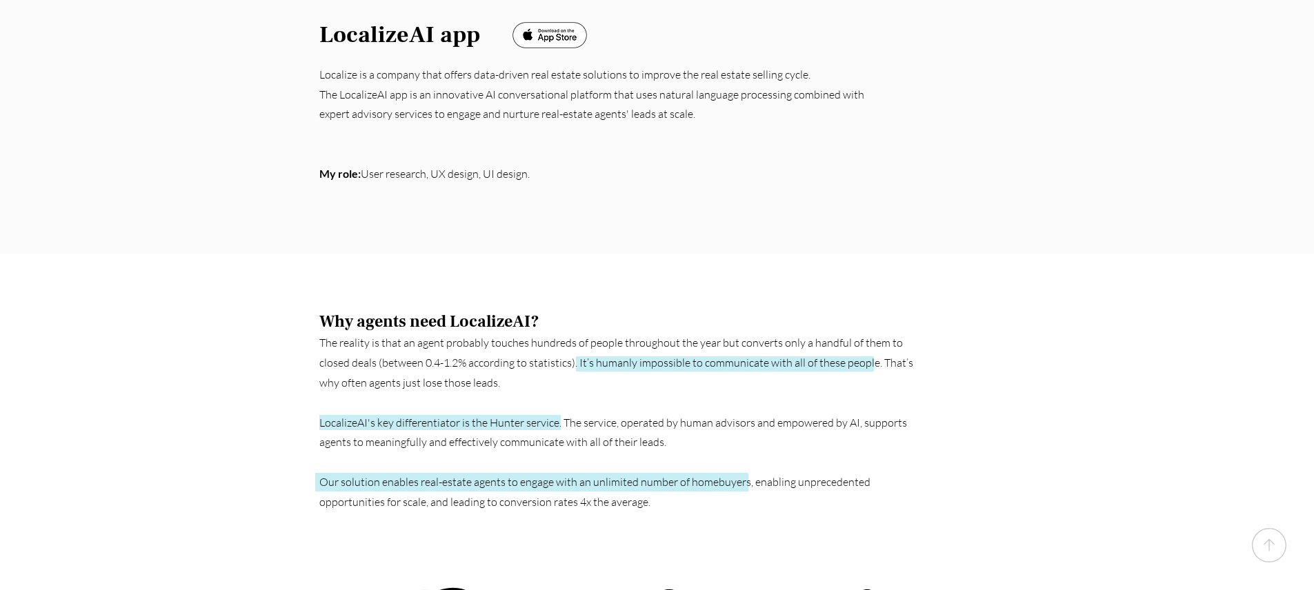
scroll to position [614, 0]
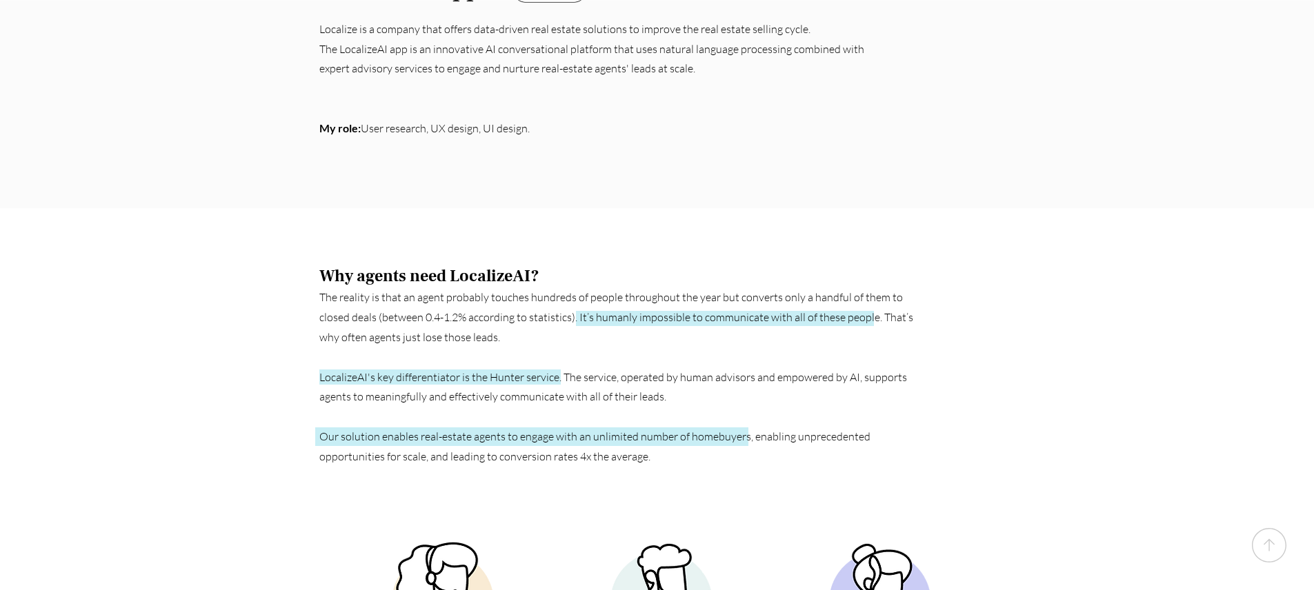
drag, startPoint x: 326, startPoint y: 211, endPoint x: 544, endPoint y: 221, distance: 218.2
click at [544, 265] on h3 "Why agents need LocalizeAI?" at bounding box center [459, 276] width 281 height 23
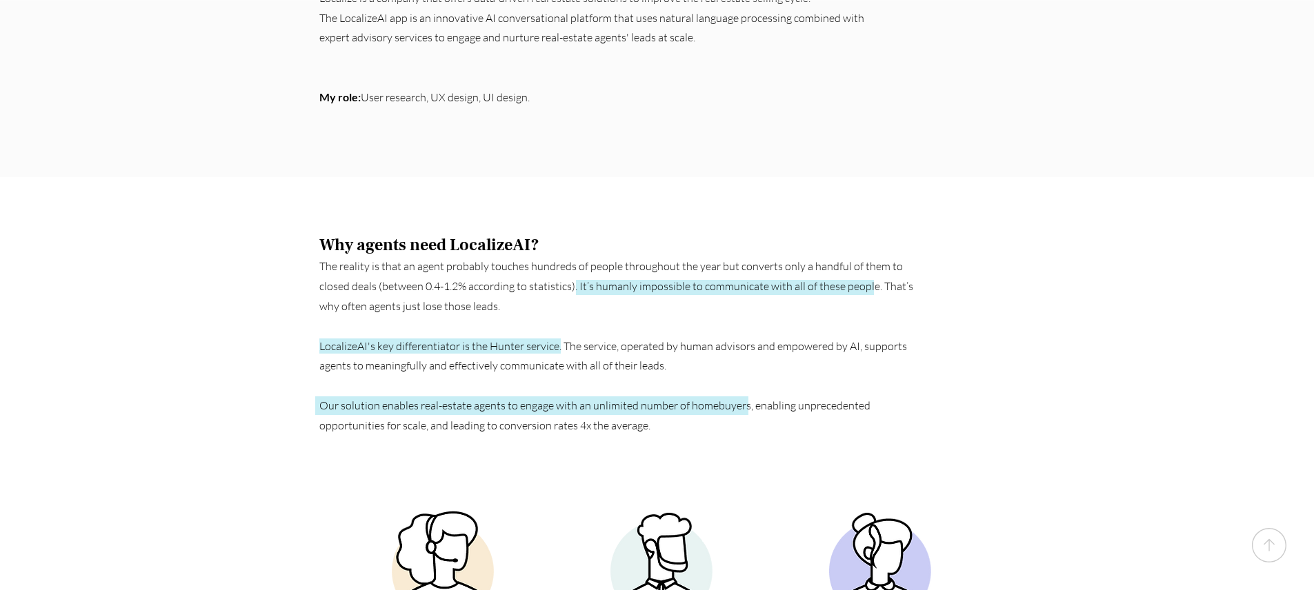
scroll to position [727, 0]
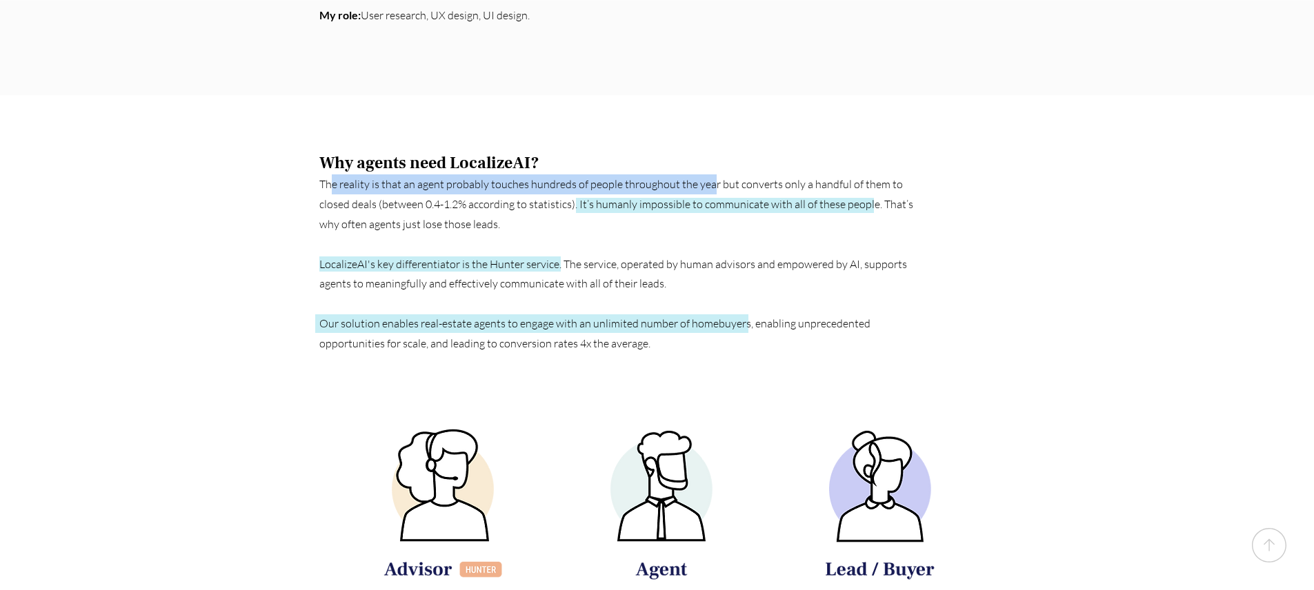
drag, startPoint x: 335, startPoint y: 120, endPoint x: 708, endPoint y: 123, distance: 372.5
click at [708, 175] on p "The reality is that an agent probably touches hundreds of people throughout the…" at bounding box center [619, 204] width 600 height 59
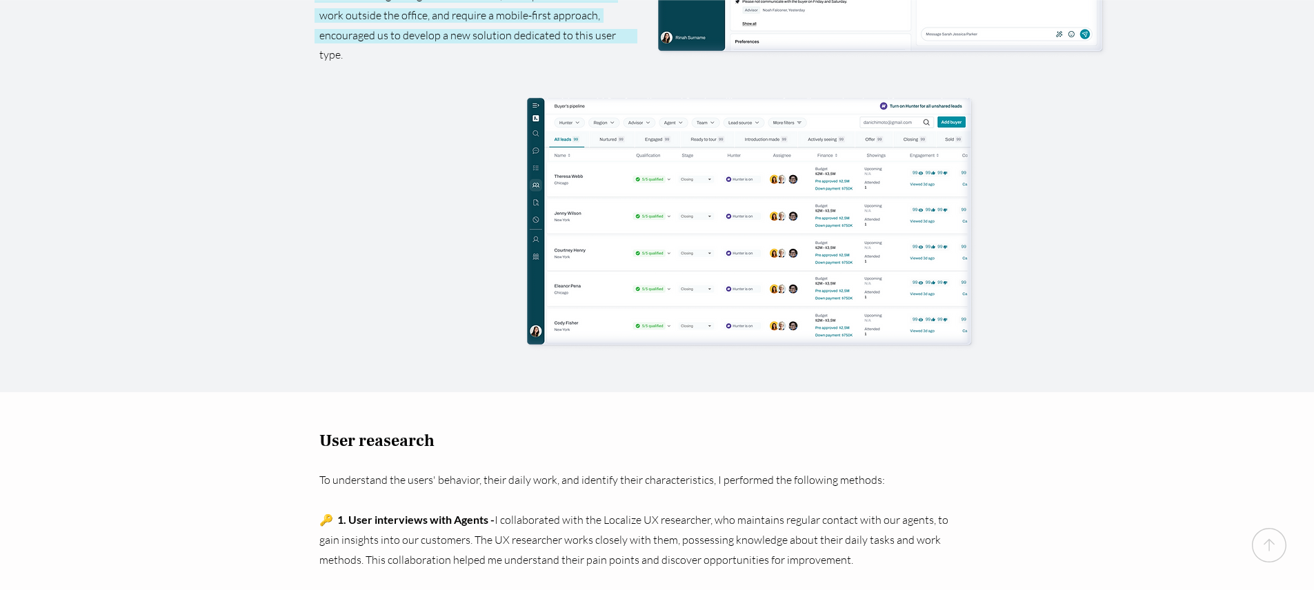
scroll to position [1802, 0]
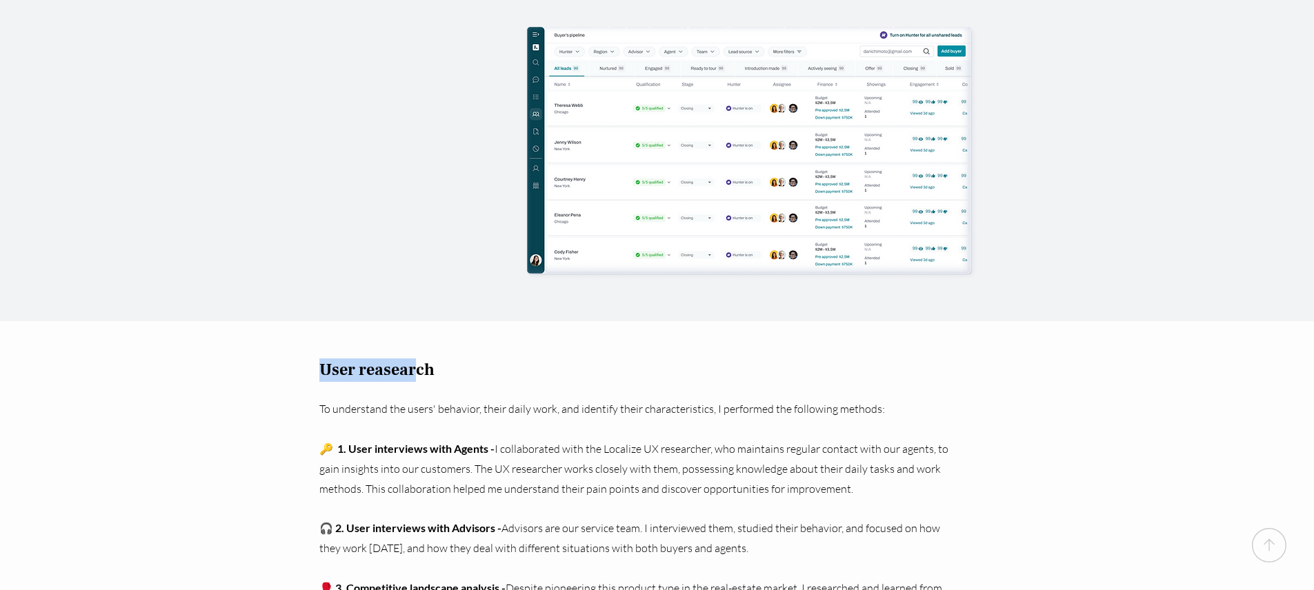
drag, startPoint x: 319, startPoint y: 301, endPoint x: 415, endPoint y: 301, distance: 95.9
click at [415, 359] on span "User reasearch" at bounding box center [376, 369] width 115 height 21
click at [416, 359] on span "User reasearch" at bounding box center [376, 369] width 115 height 21
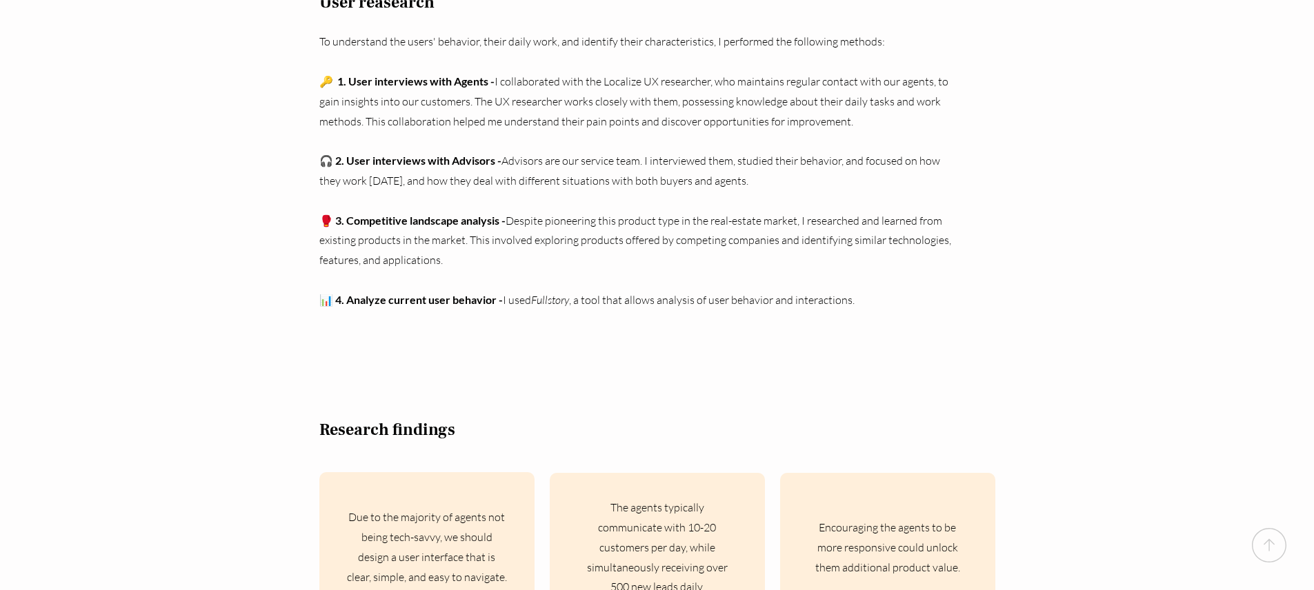
scroll to position [2241, 0]
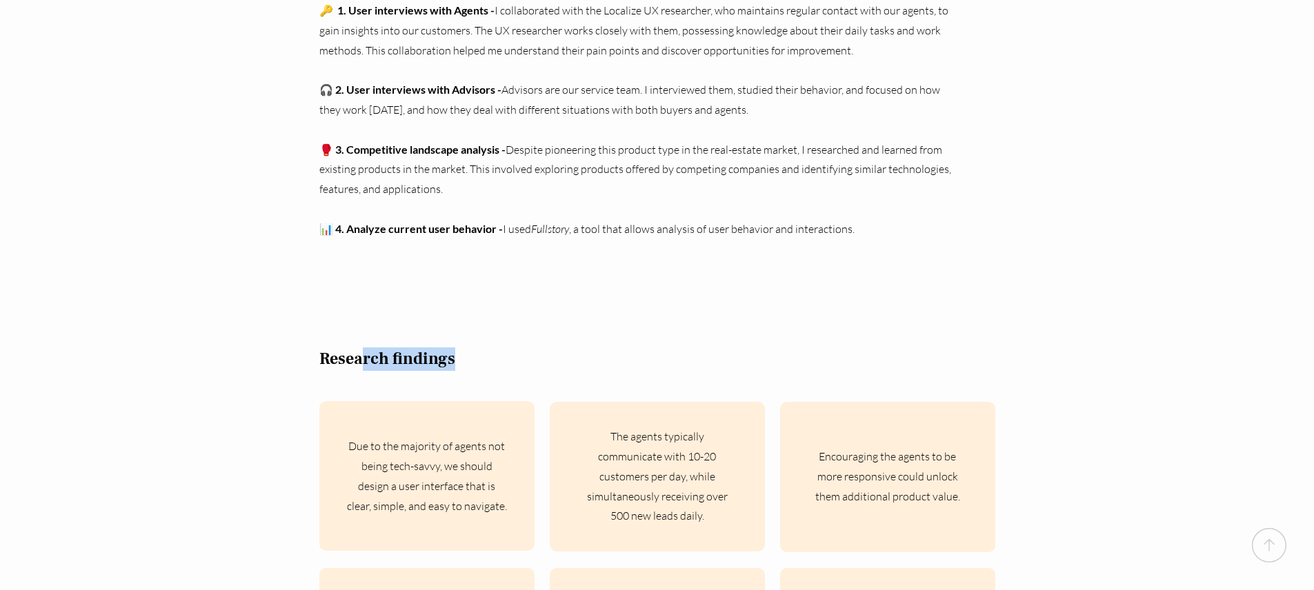
drag, startPoint x: 359, startPoint y: 295, endPoint x: 479, endPoint y: 297, distance: 120.0
click at [479, 348] on h3 "Research findings" at bounding box center [547, 359] width 456 height 23
click at [475, 348] on h3 "Research findings" at bounding box center [547, 359] width 456 height 23
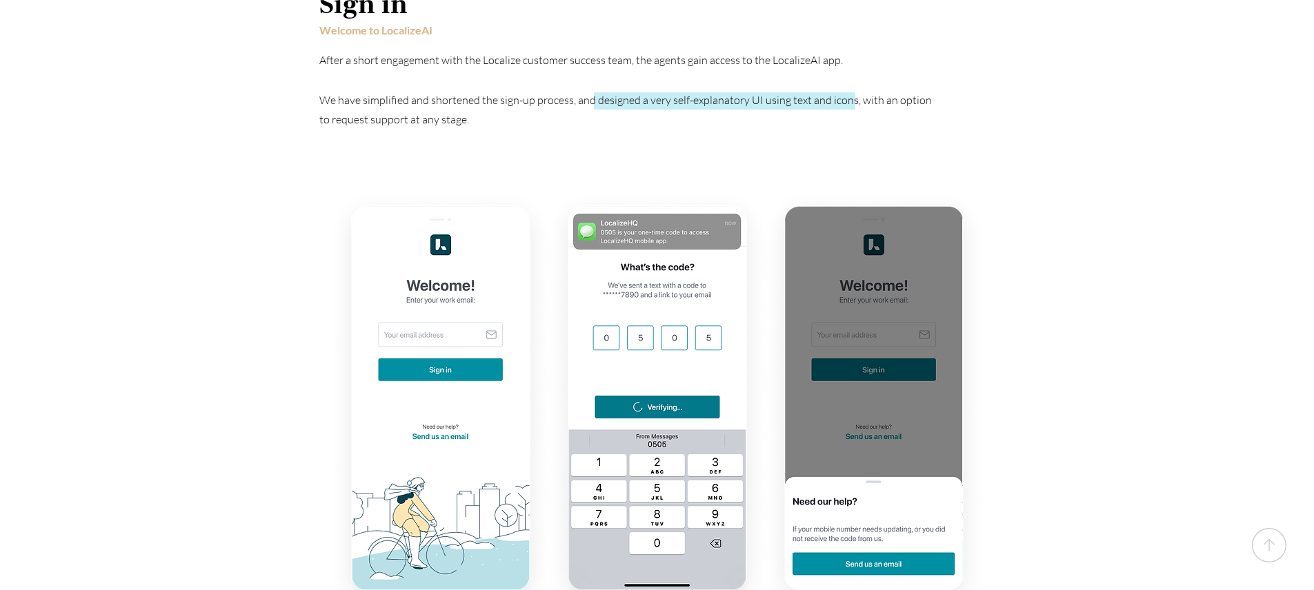
scroll to position [4074, 0]
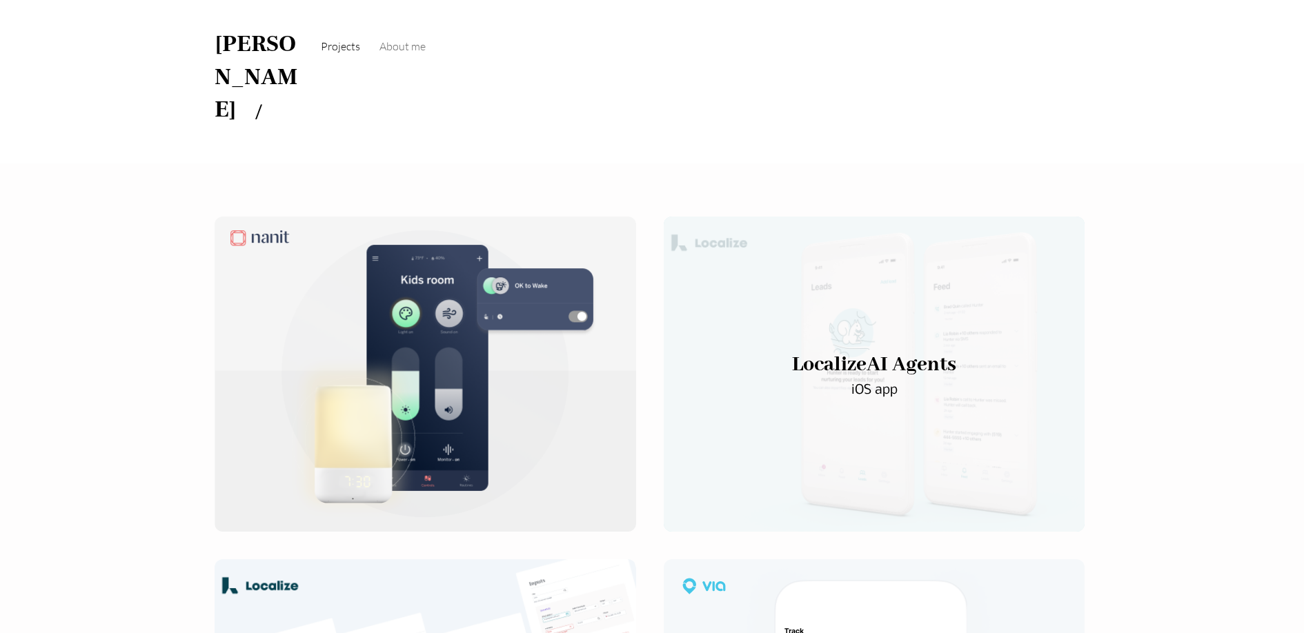
scroll to position [35, 0]
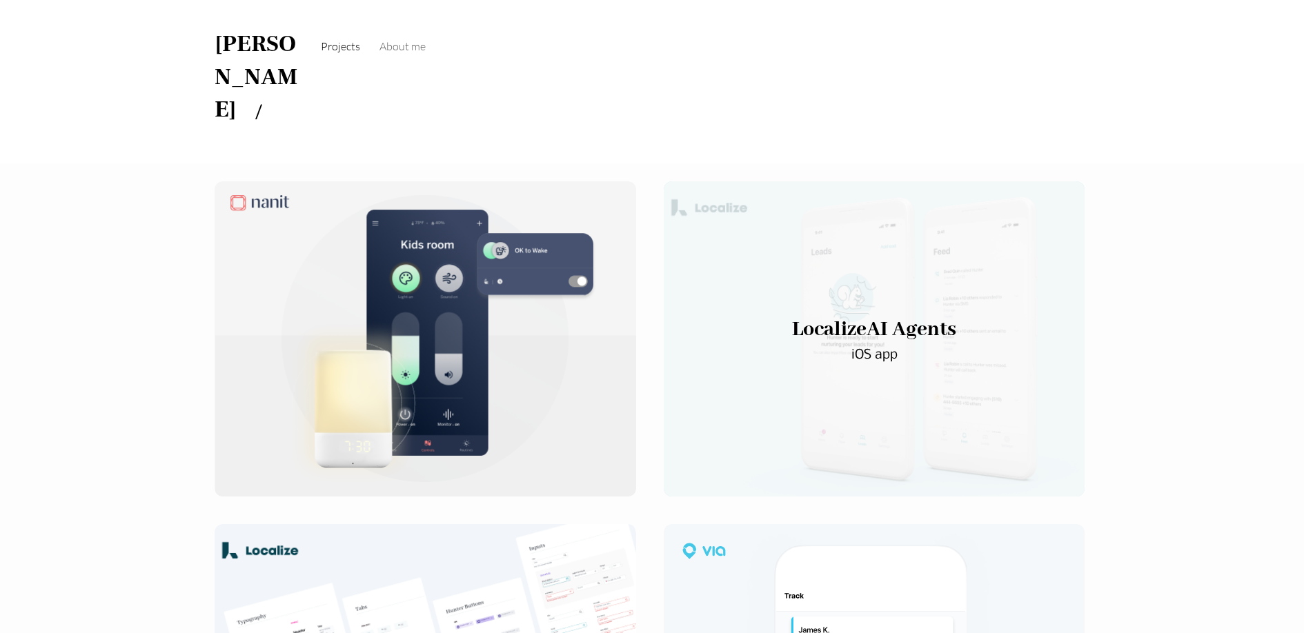
click at [1077, 258] on div "main content" at bounding box center [874, 339] width 421 height 316
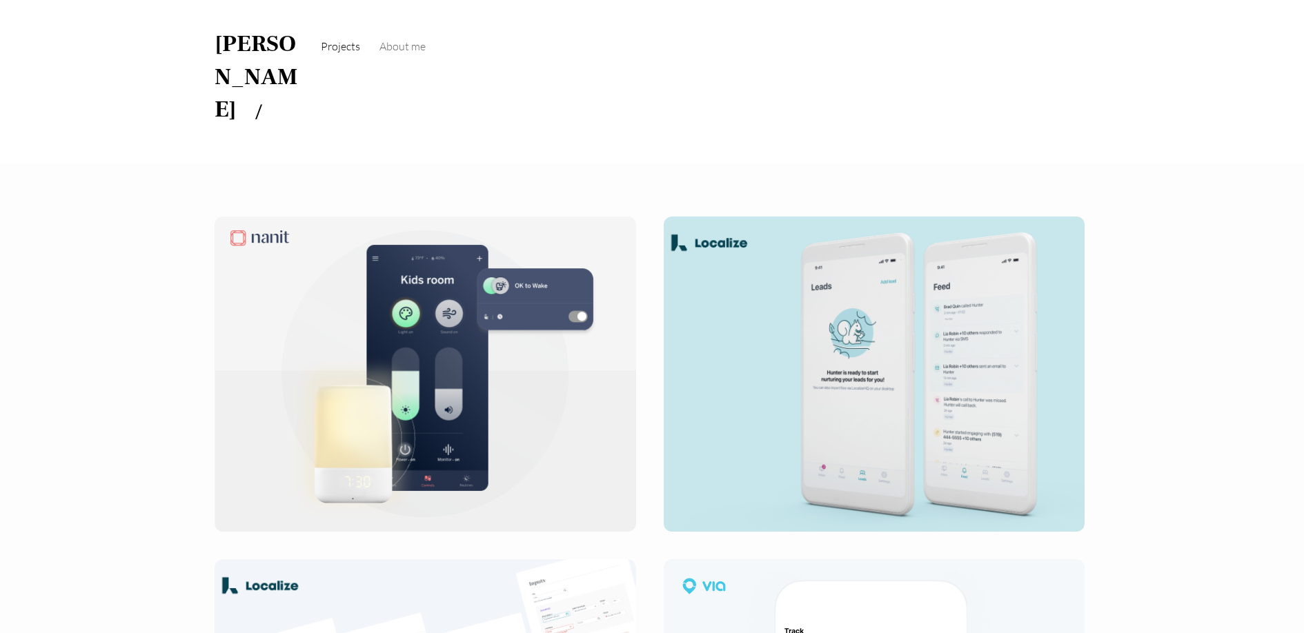
scroll to position [35, 0]
